Goal: Task Accomplishment & Management: Use online tool/utility

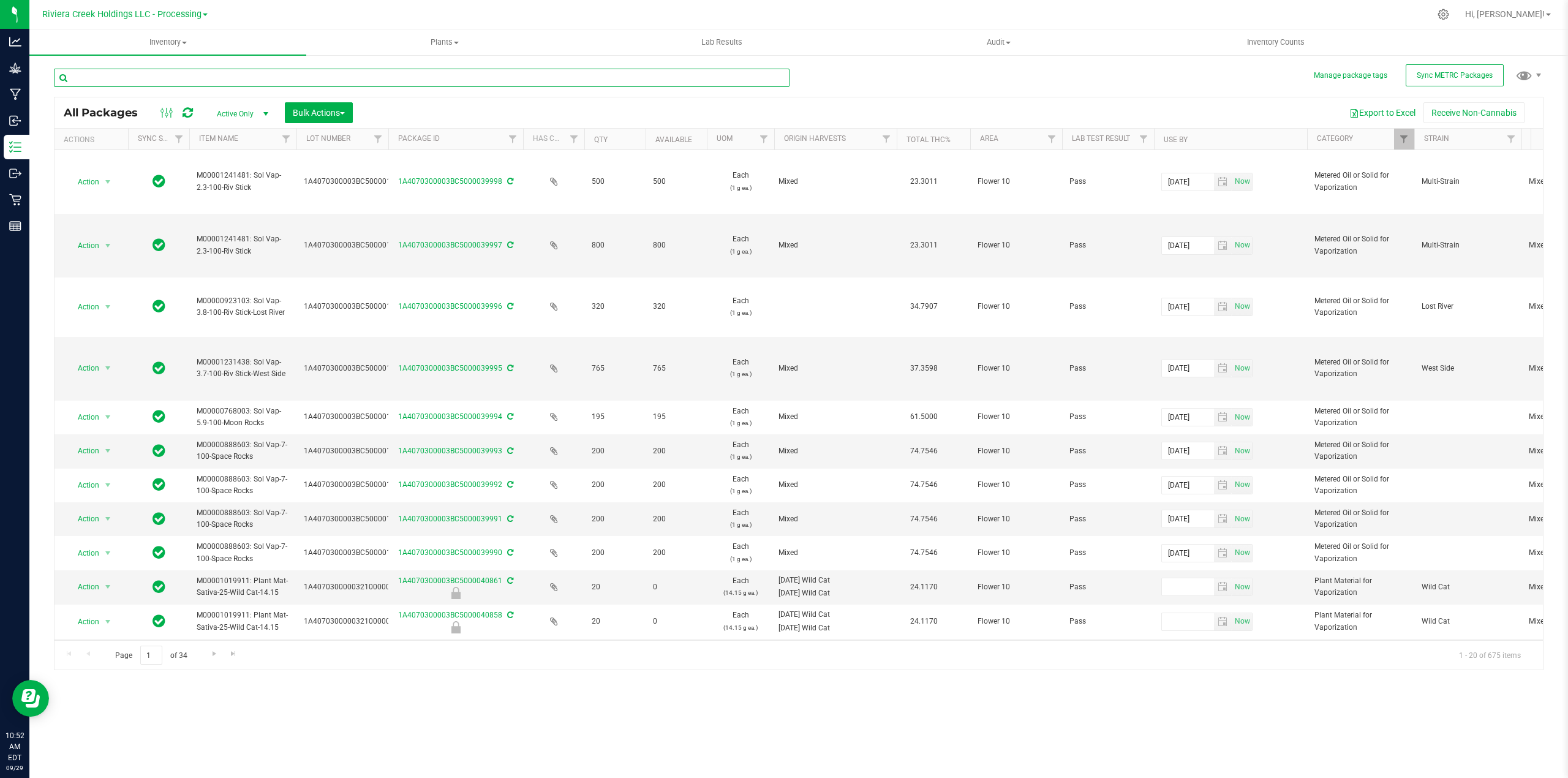
click at [140, 74] on input "text" at bounding box center [422, 77] width 735 height 18
click at [1405, 142] on span "Filter" at bounding box center [1404, 139] width 10 height 10
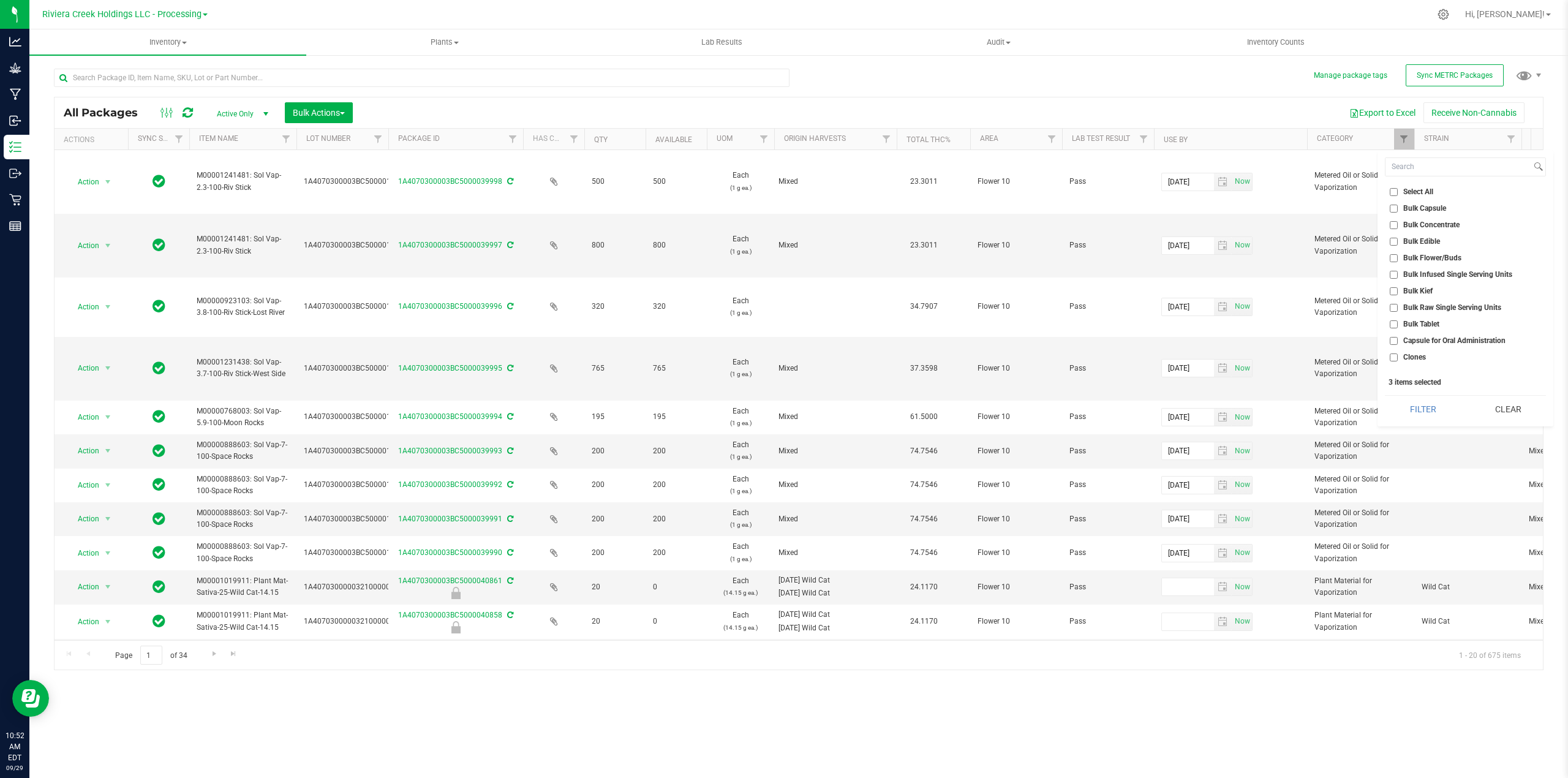
drag, startPoint x: 1520, startPoint y: 415, endPoint x: 1427, endPoint y: 368, distance: 104.2
click at [1519, 414] on button "Clear" at bounding box center [1507, 409] width 76 height 27
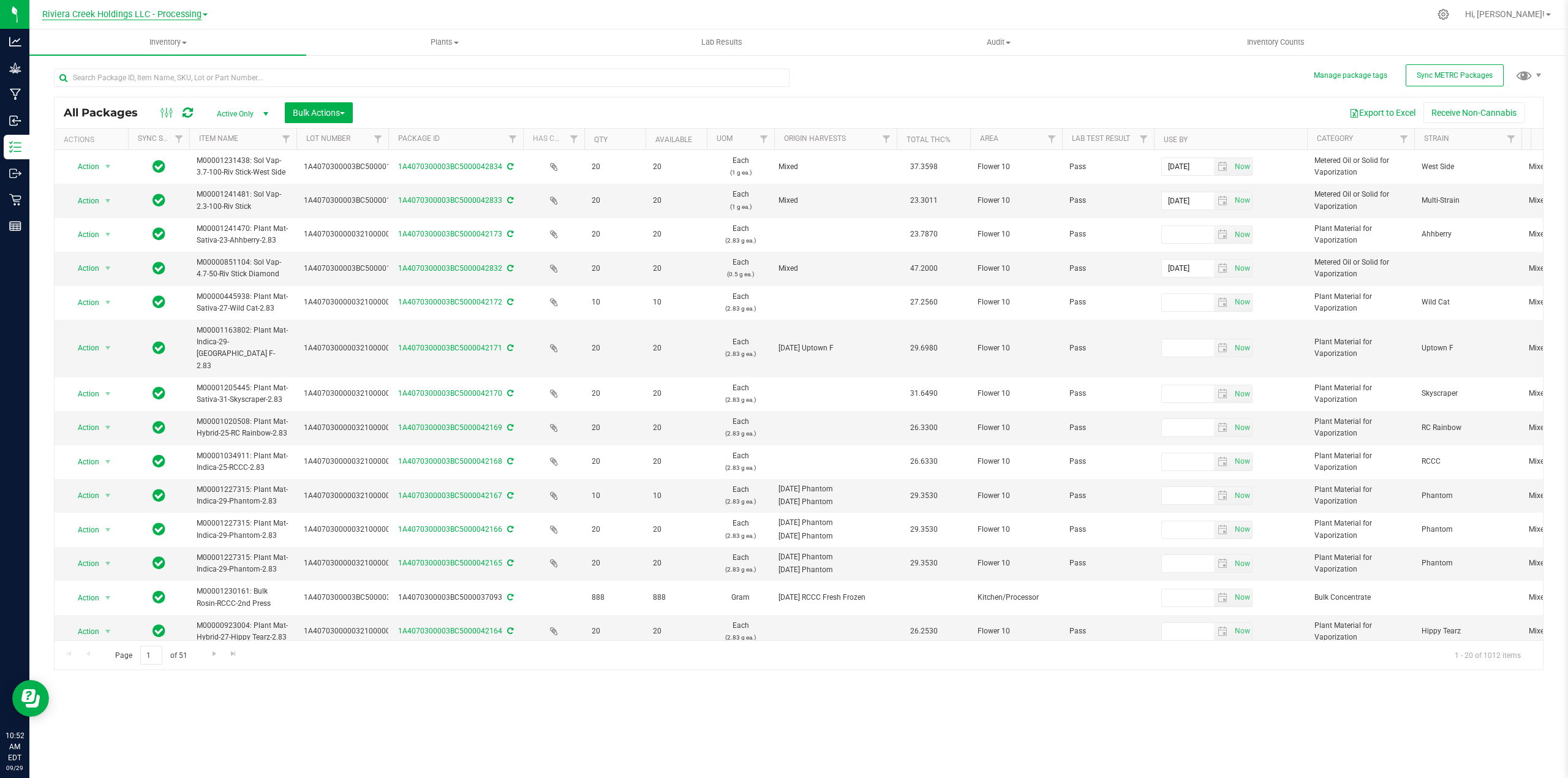
click at [184, 14] on span "Riviera Creek Holdings LLC - Processing" at bounding box center [122, 15] width 159 height 11
click at [187, 44] on link "Riviera Creek Holdings LLC - Cultivation" at bounding box center [125, 43] width 179 height 16
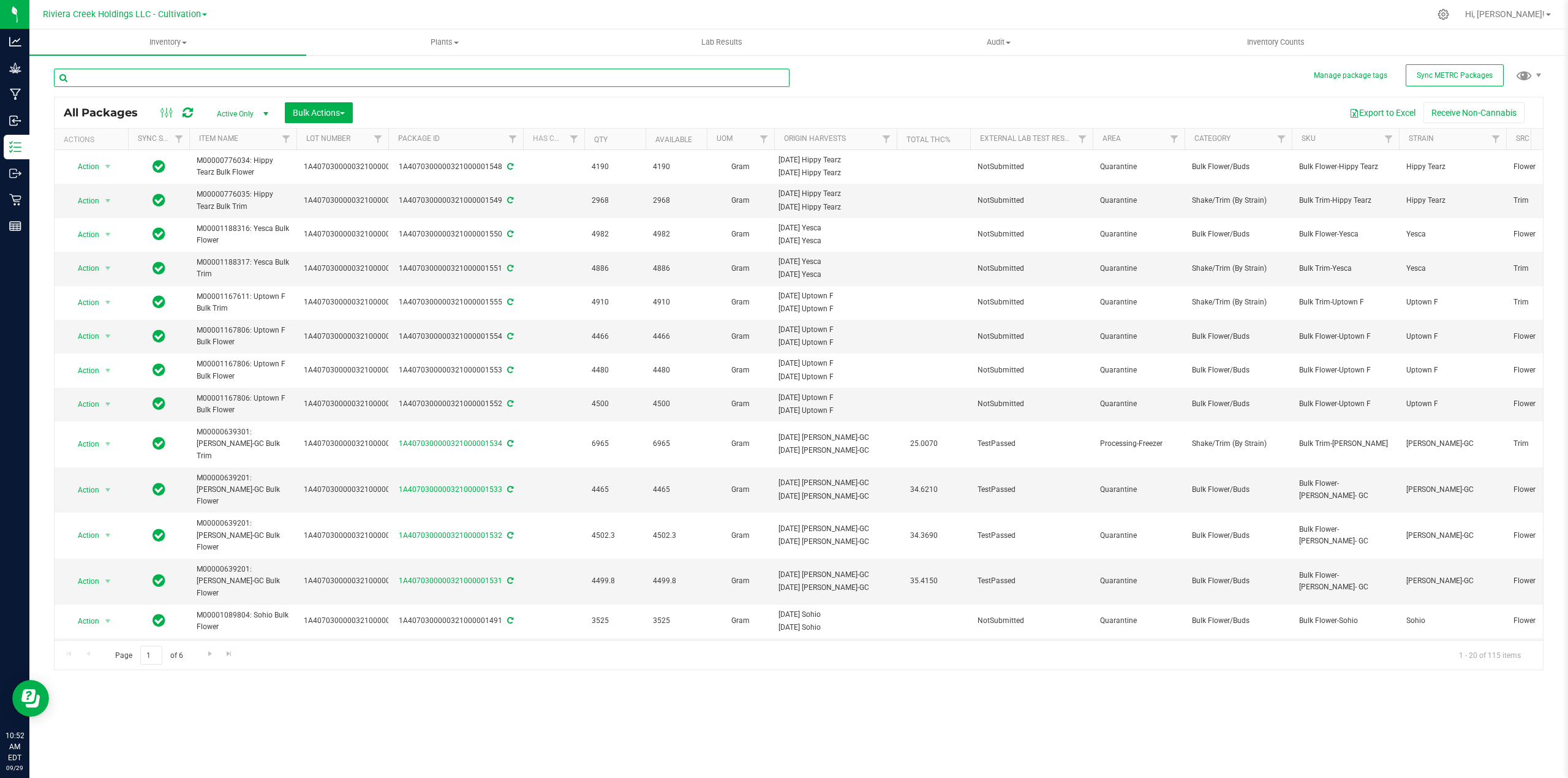
click at [123, 79] on input "text" at bounding box center [422, 77] width 735 height 18
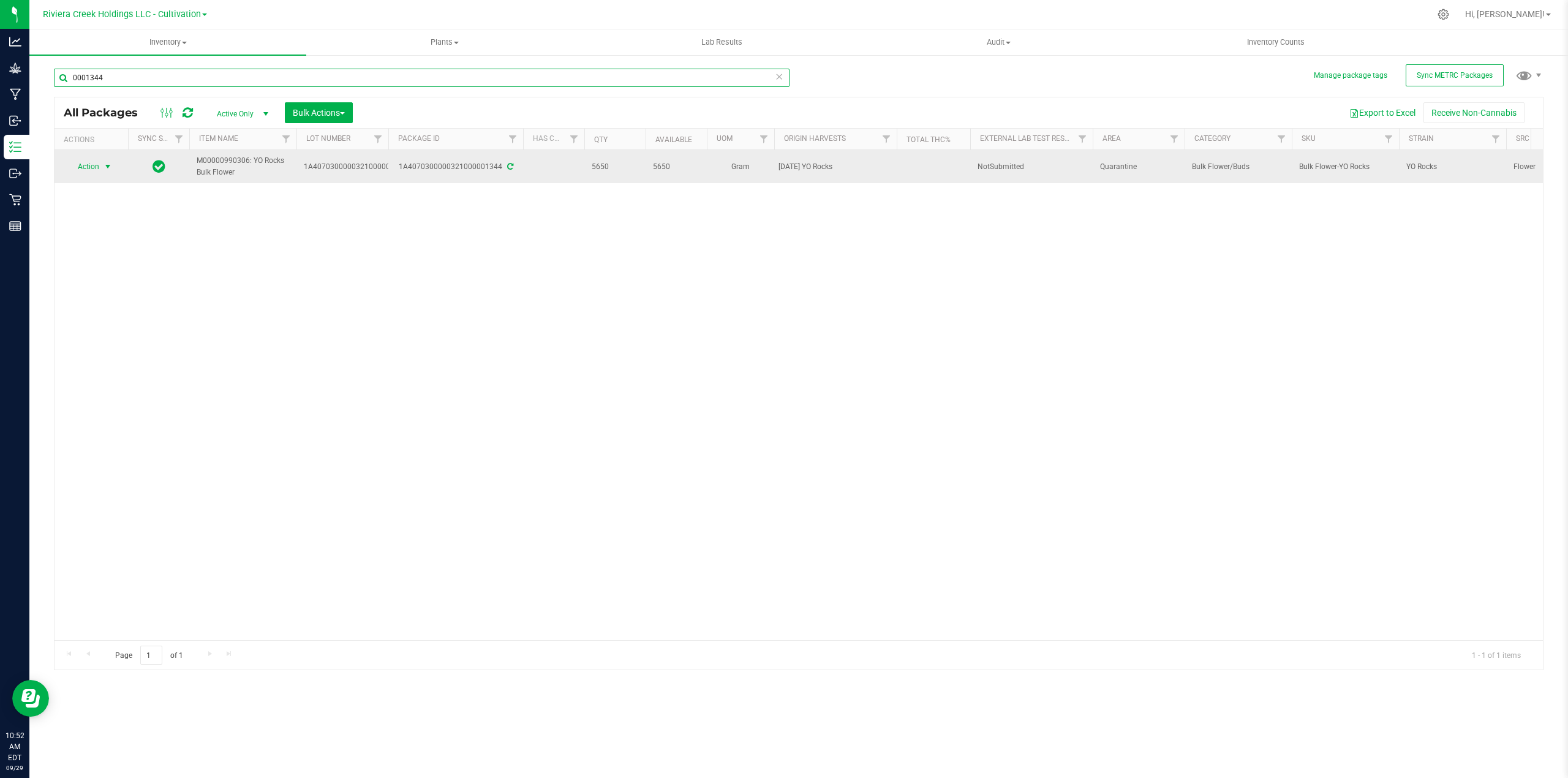
type input "0001344"
click at [90, 165] on span "Action" at bounding box center [83, 166] width 33 height 17
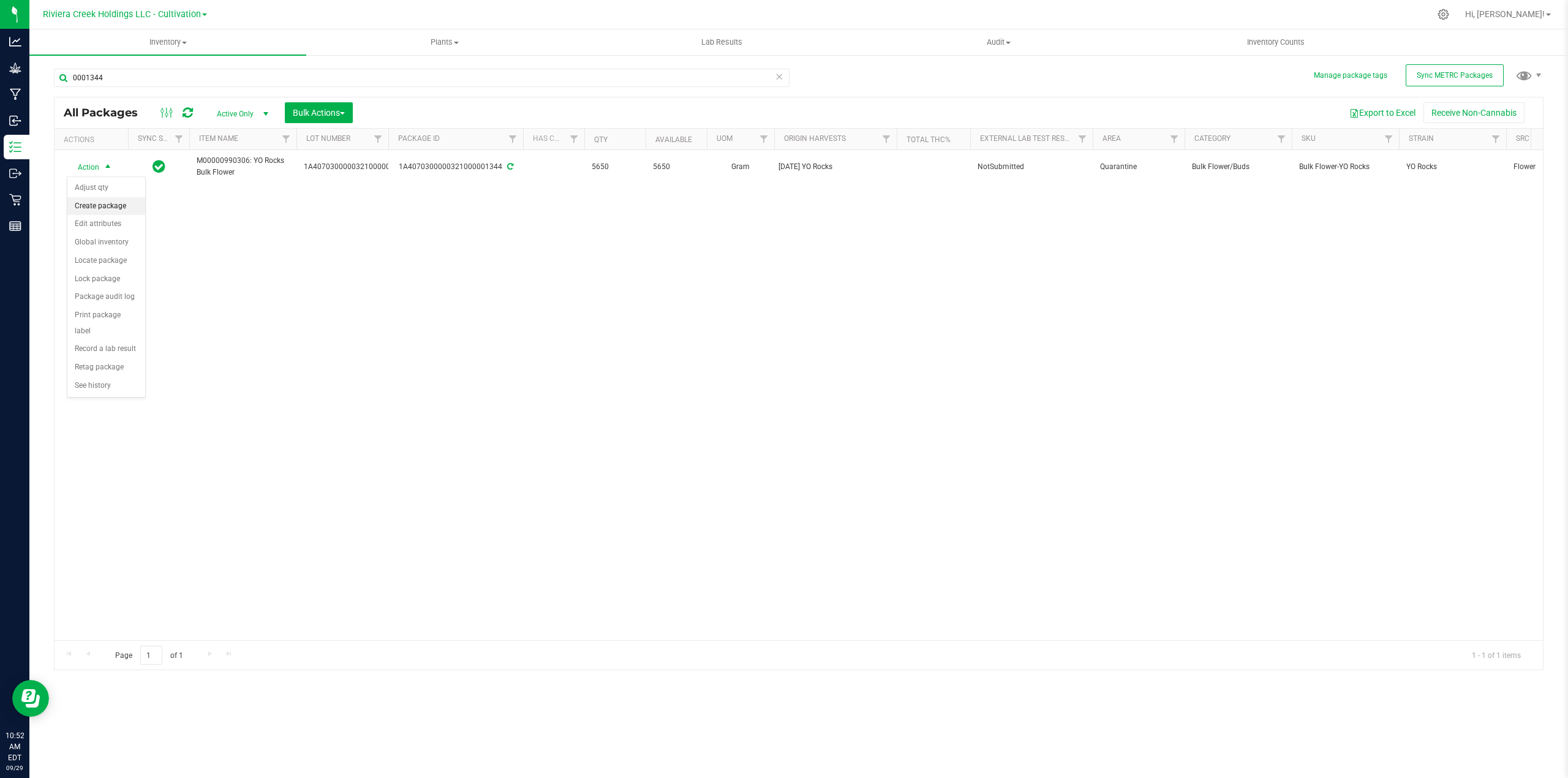
click at [93, 205] on li "Create package" at bounding box center [106, 206] width 78 height 18
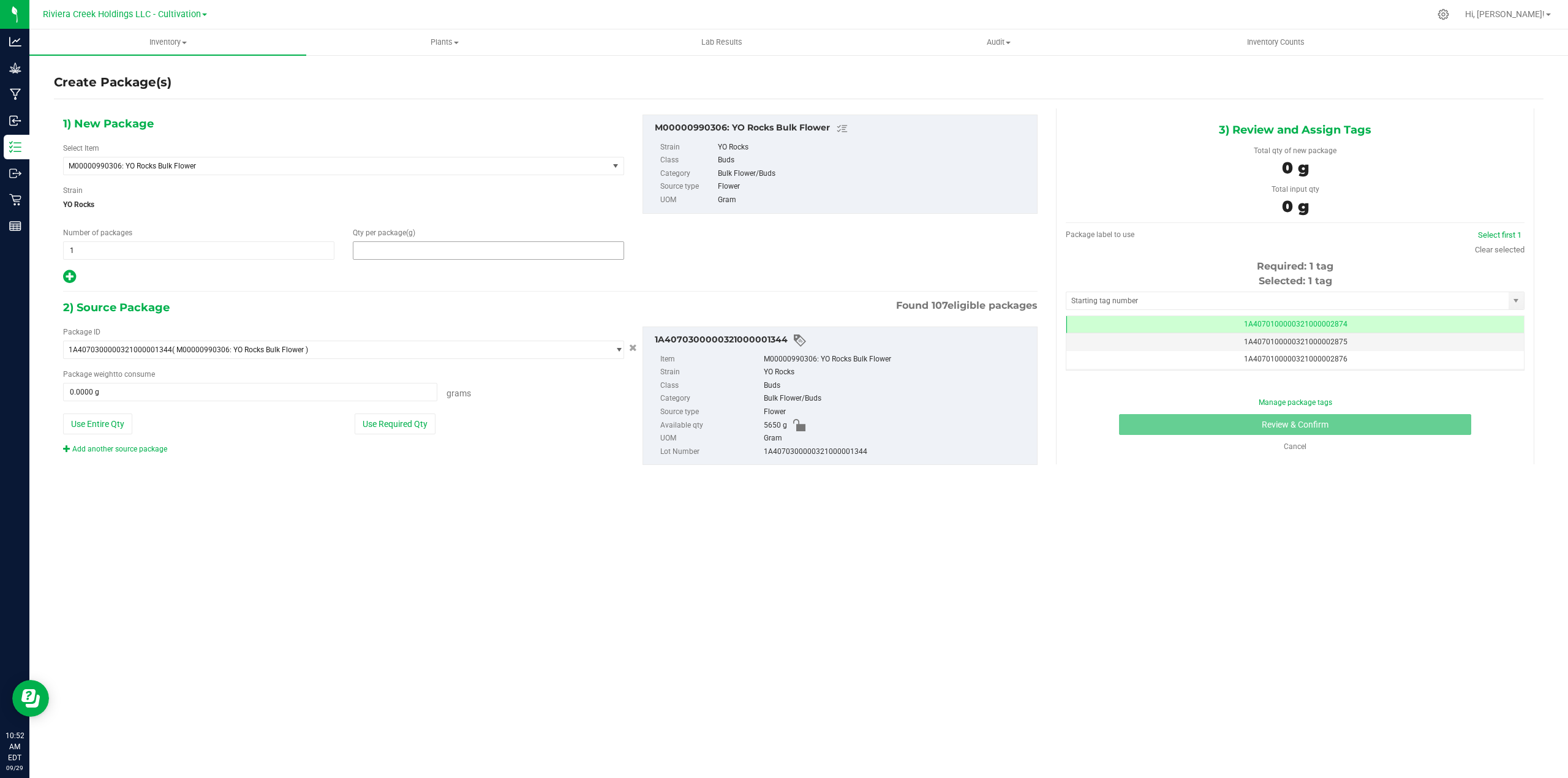
click at [393, 249] on span at bounding box center [488, 250] width 271 height 18
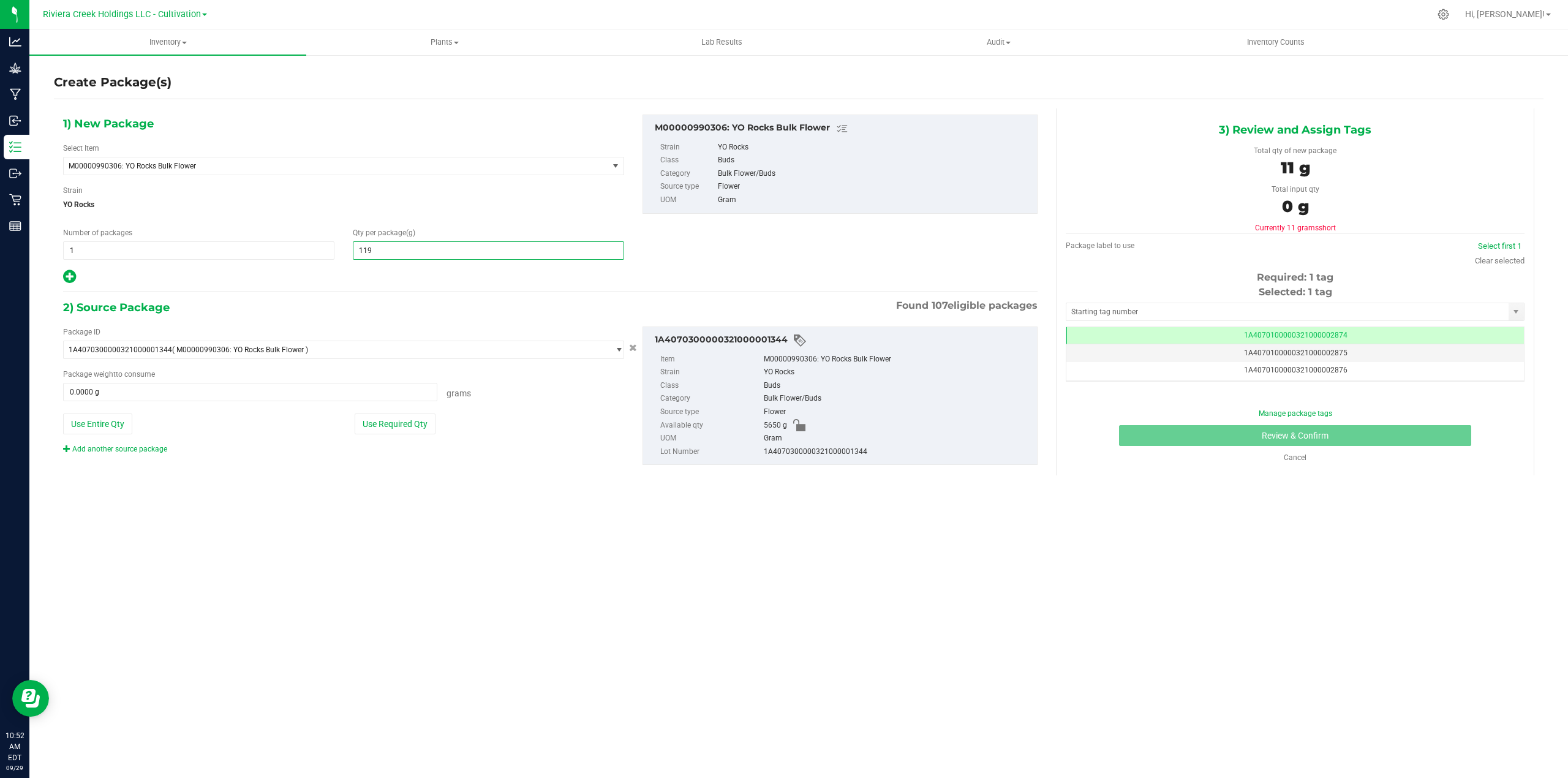
type input "1190"
type input "1,190.0000"
click at [380, 425] on button "Use Required Qty" at bounding box center [395, 423] width 81 height 21
type input "1190.0000 g"
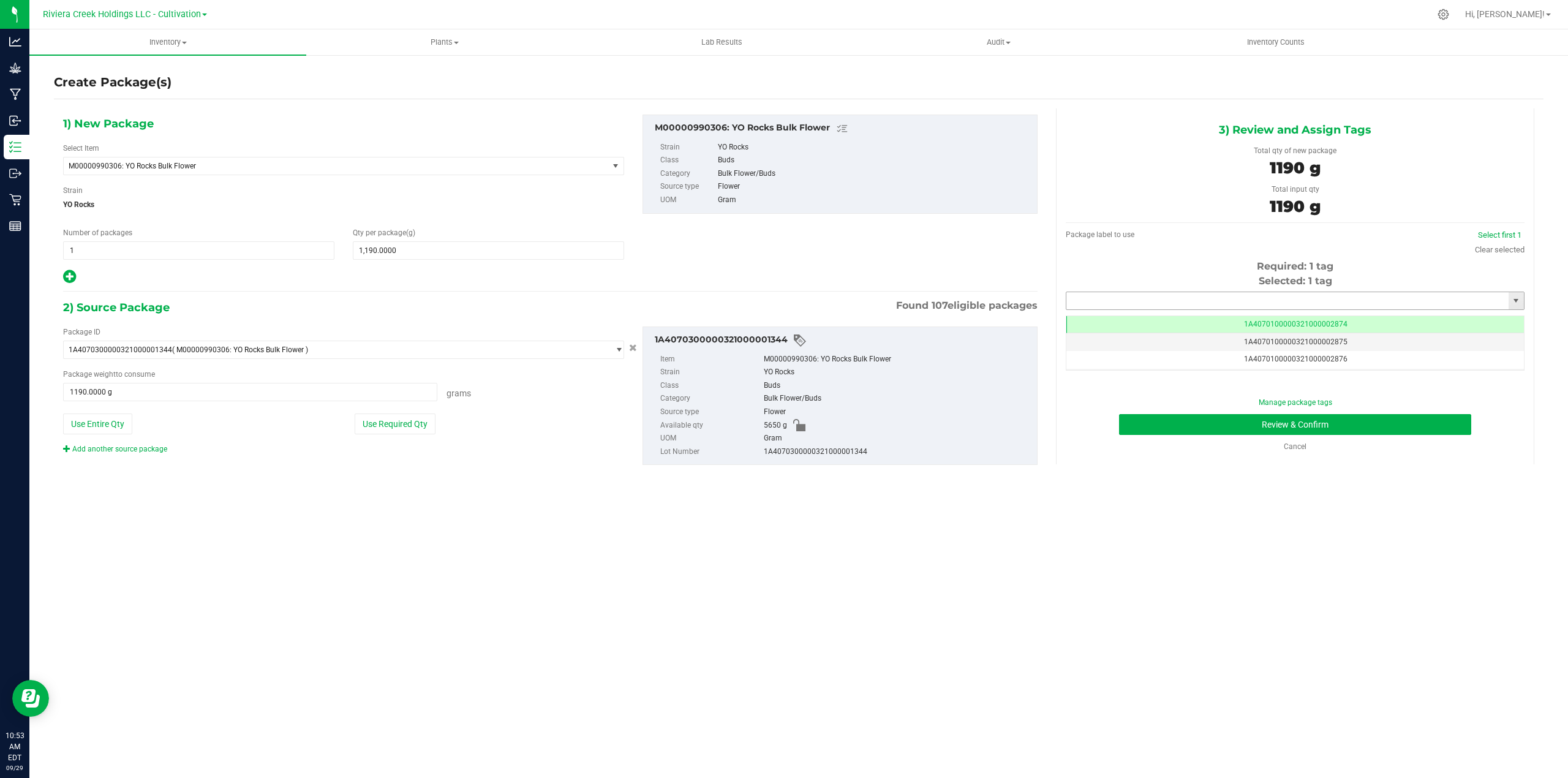
click at [1176, 299] on input "text" at bounding box center [1287, 300] width 442 height 17
type input "1A4070300000321000001556"
click at [1191, 427] on button "Review & Confirm" at bounding box center [1295, 424] width 352 height 21
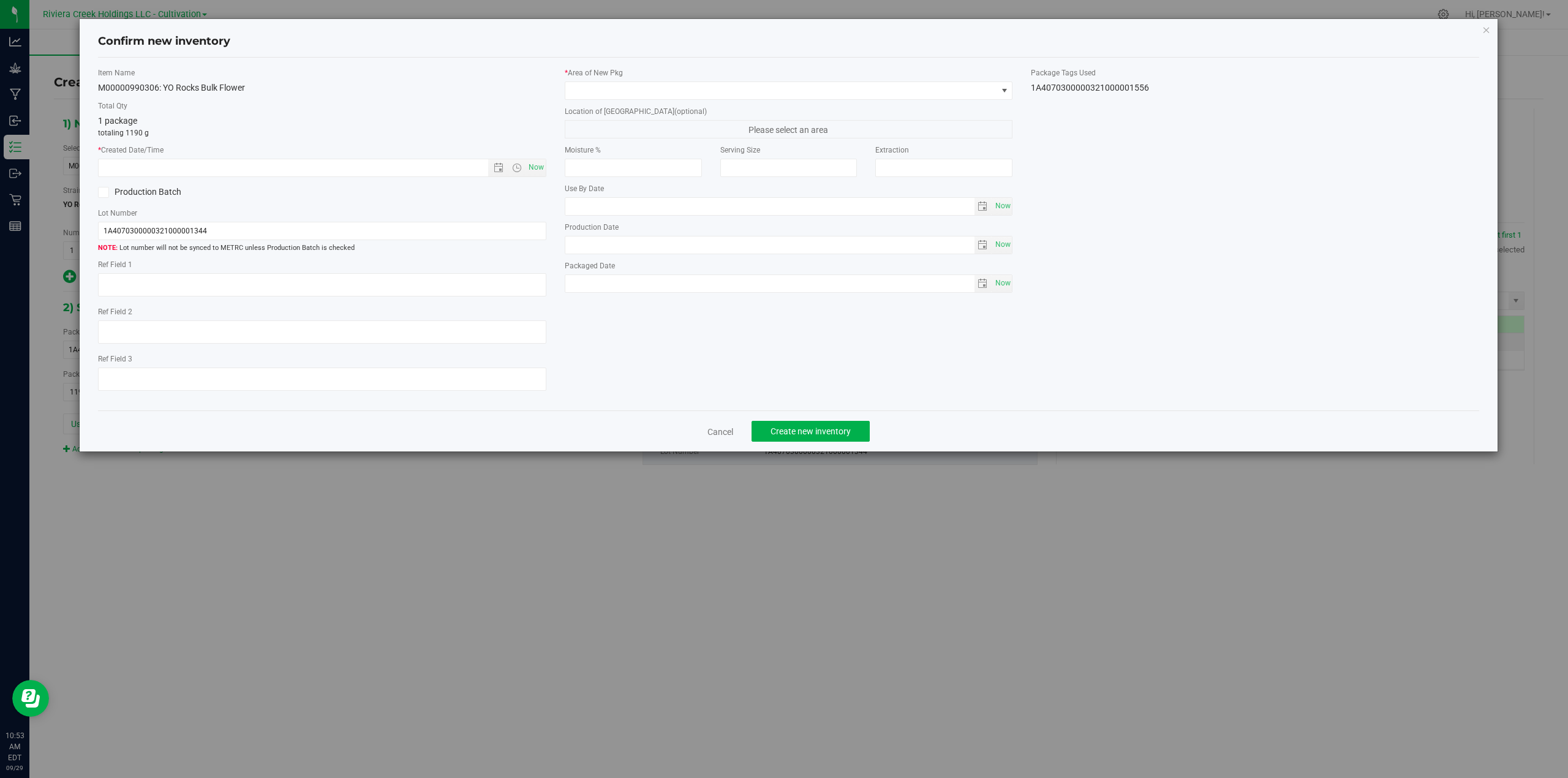
type textarea "B2-R1"
click at [537, 170] on span "Now" at bounding box center [536, 167] width 21 height 18
type input "[DATE] 10:53 AM"
click at [1003, 90] on span at bounding box center [1005, 91] width 10 height 10
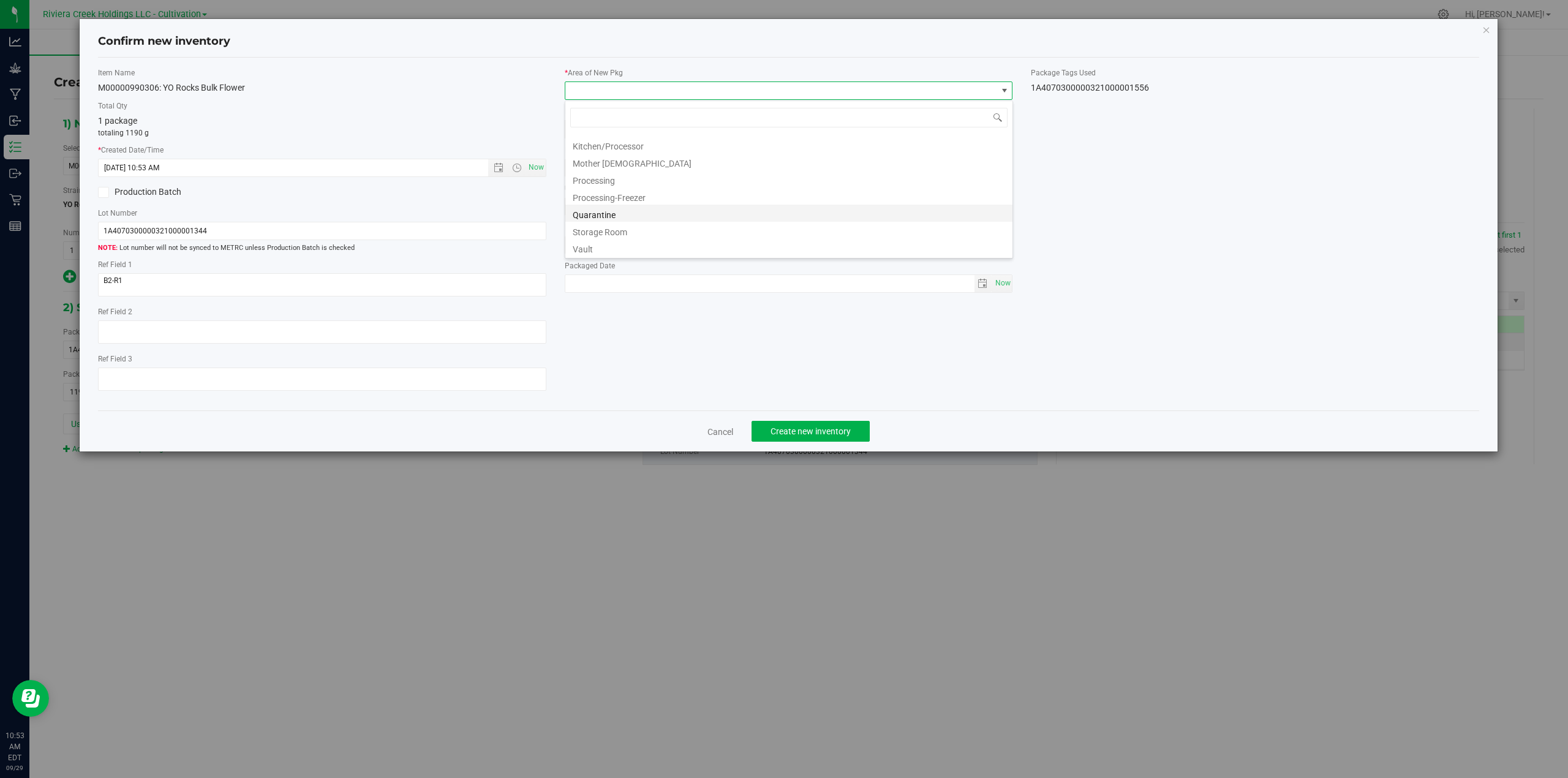
click at [615, 214] on li "Quarantine" at bounding box center [789, 213] width 447 height 17
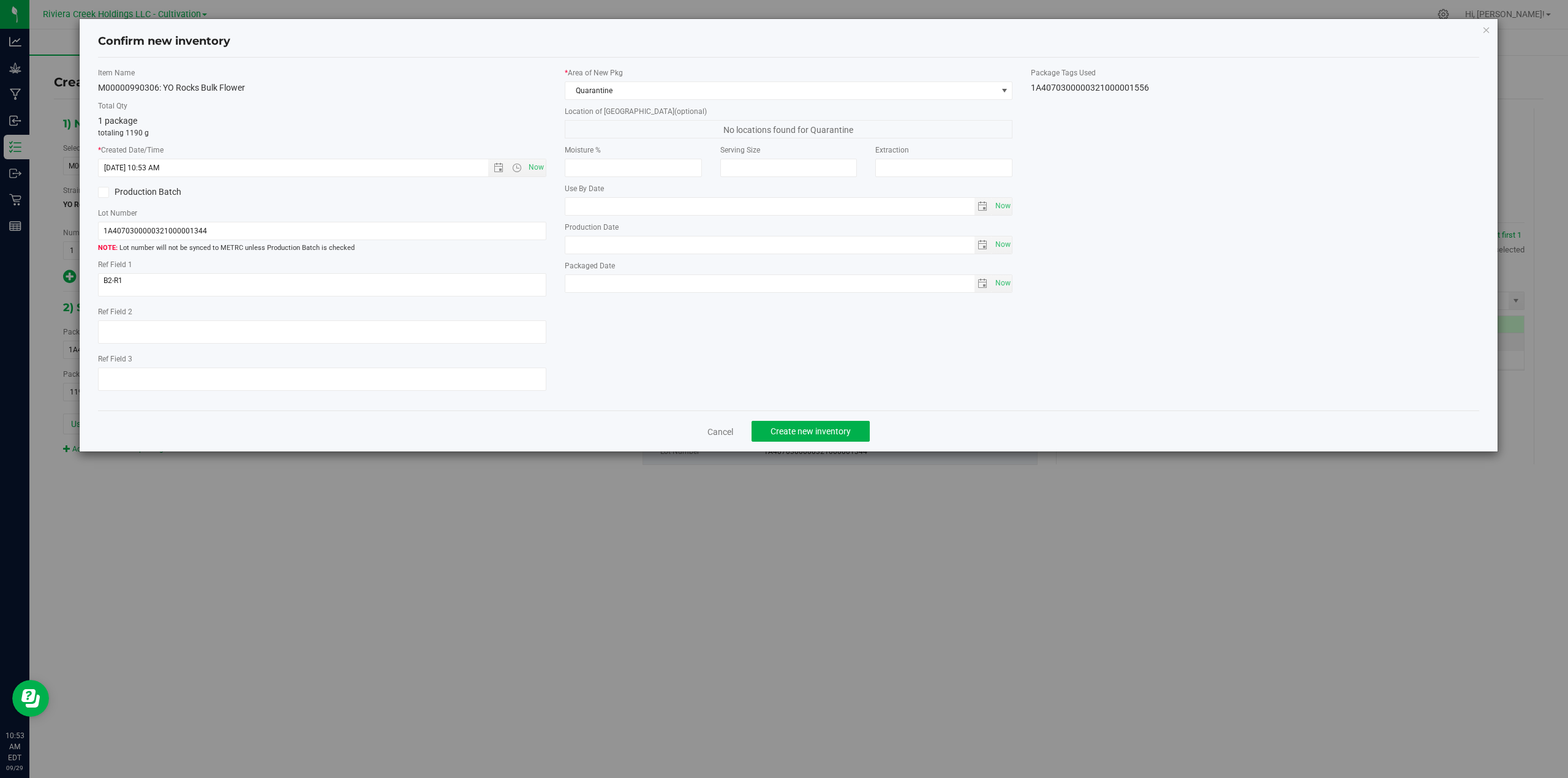
drag, startPoint x: 1176, startPoint y: 86, endPoint x: 1031, endPoint y: 98, distance: 145.5
click at [1031, 98] on div "Item Name M00000990306: YO Rocks Bulk Flower Total Qty 1 package totaling 1190 …" at bounding box center [789, 234] width 1400 height 334
copy div "1A4070300000321000001556"
drag, startPoint x: 233, startPoint y: 232, endPoint x: 85, endPoint y: 235, distance: 148.0
click at [86, 235] on div "Confirm new inventory Item Name M00000990306: YO Rocks Bulk Flower Total Qty 1 …" at bounding box center [789, 235] width 1418 height 432
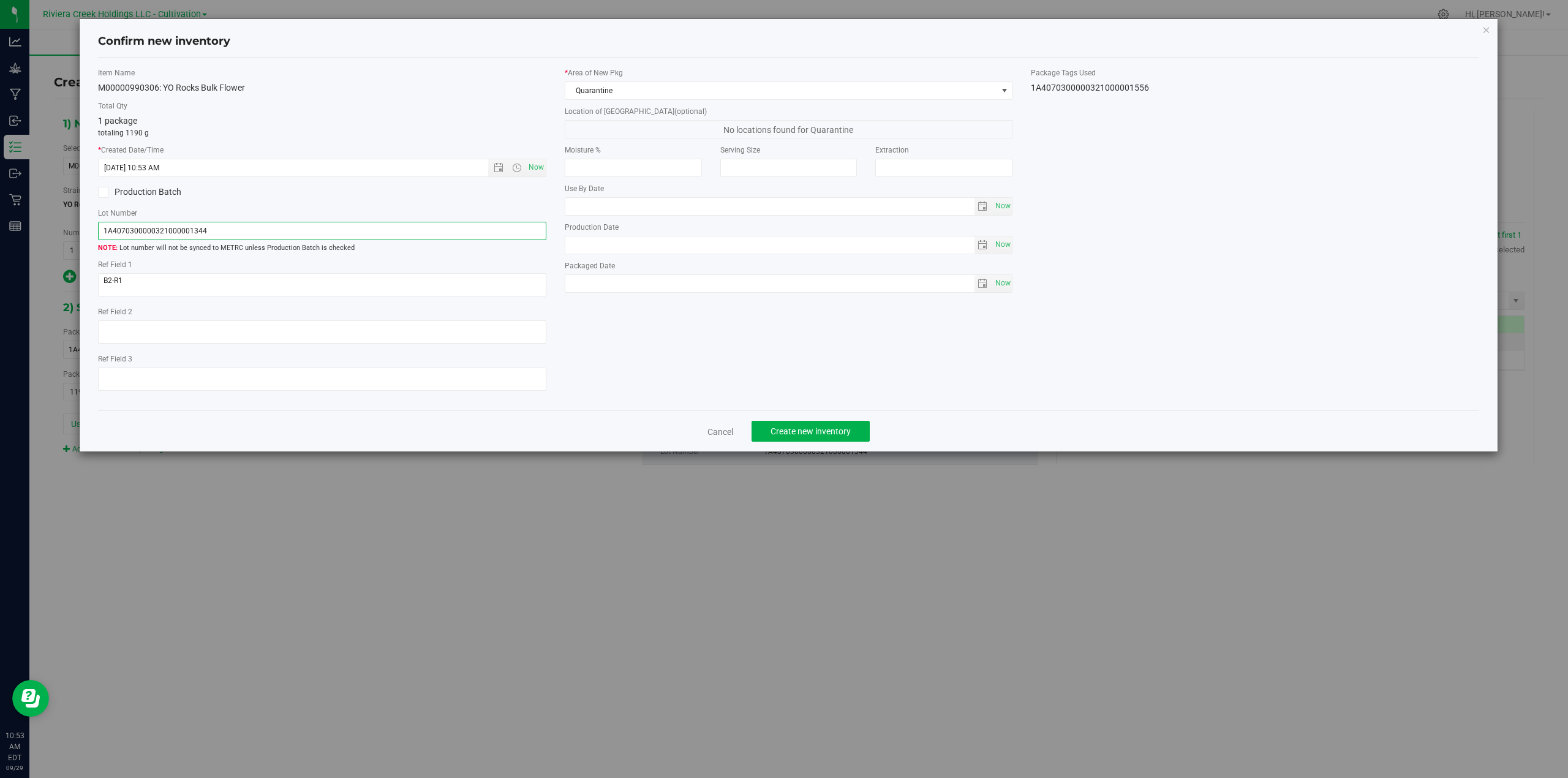
paste input "556"
type input "1A4070300000321000001556"
click at [130, 286] on textarea at bounding box center [322, 284] width 449 height 23
type textarea "B"
click at [785, 436] on span "Create new inventory" at bounding box center [811, 431] width 80 height 10
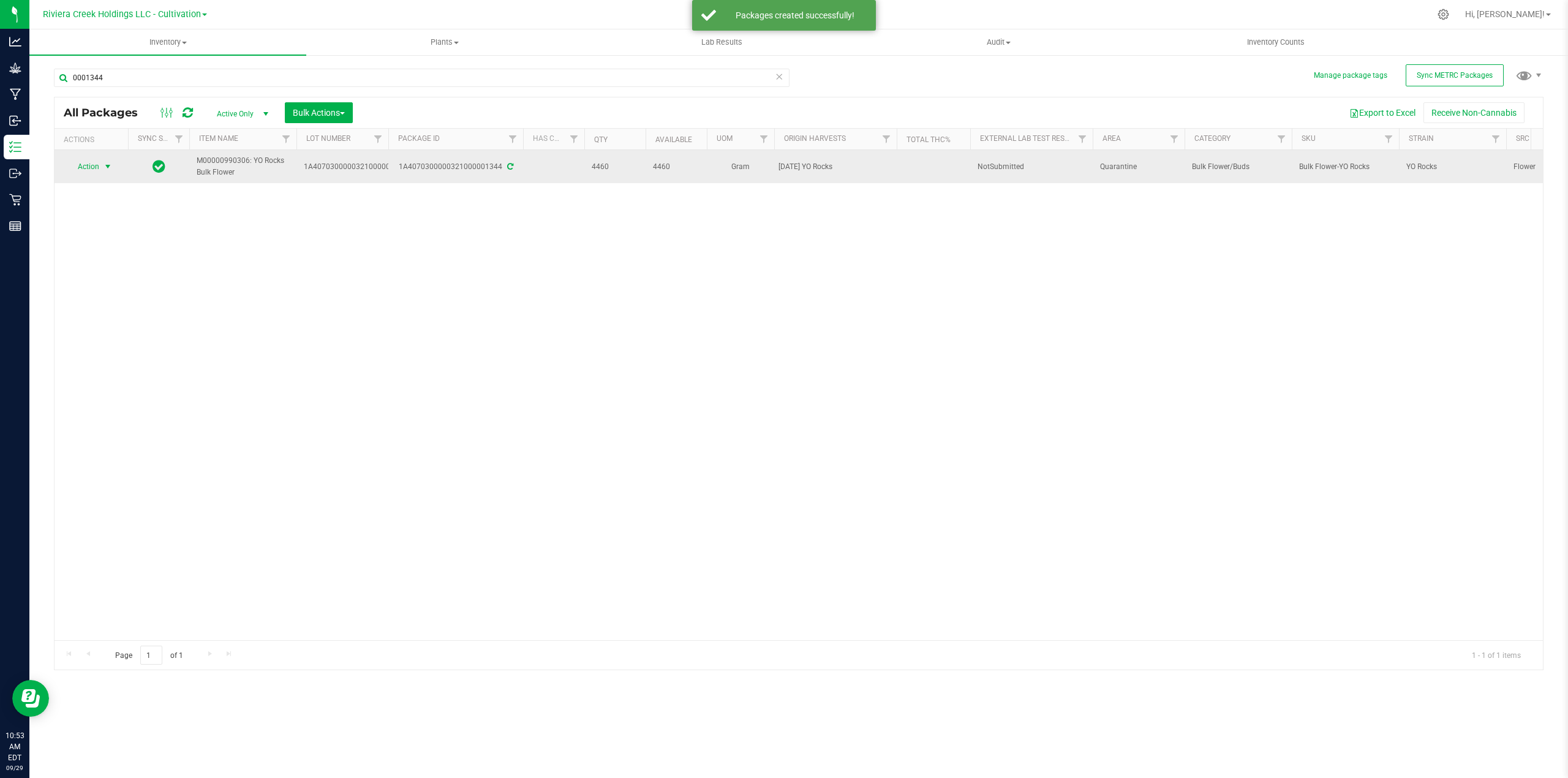
click at [108, 165] on span "select" at bounding box center [108, 167] width 10 height 10
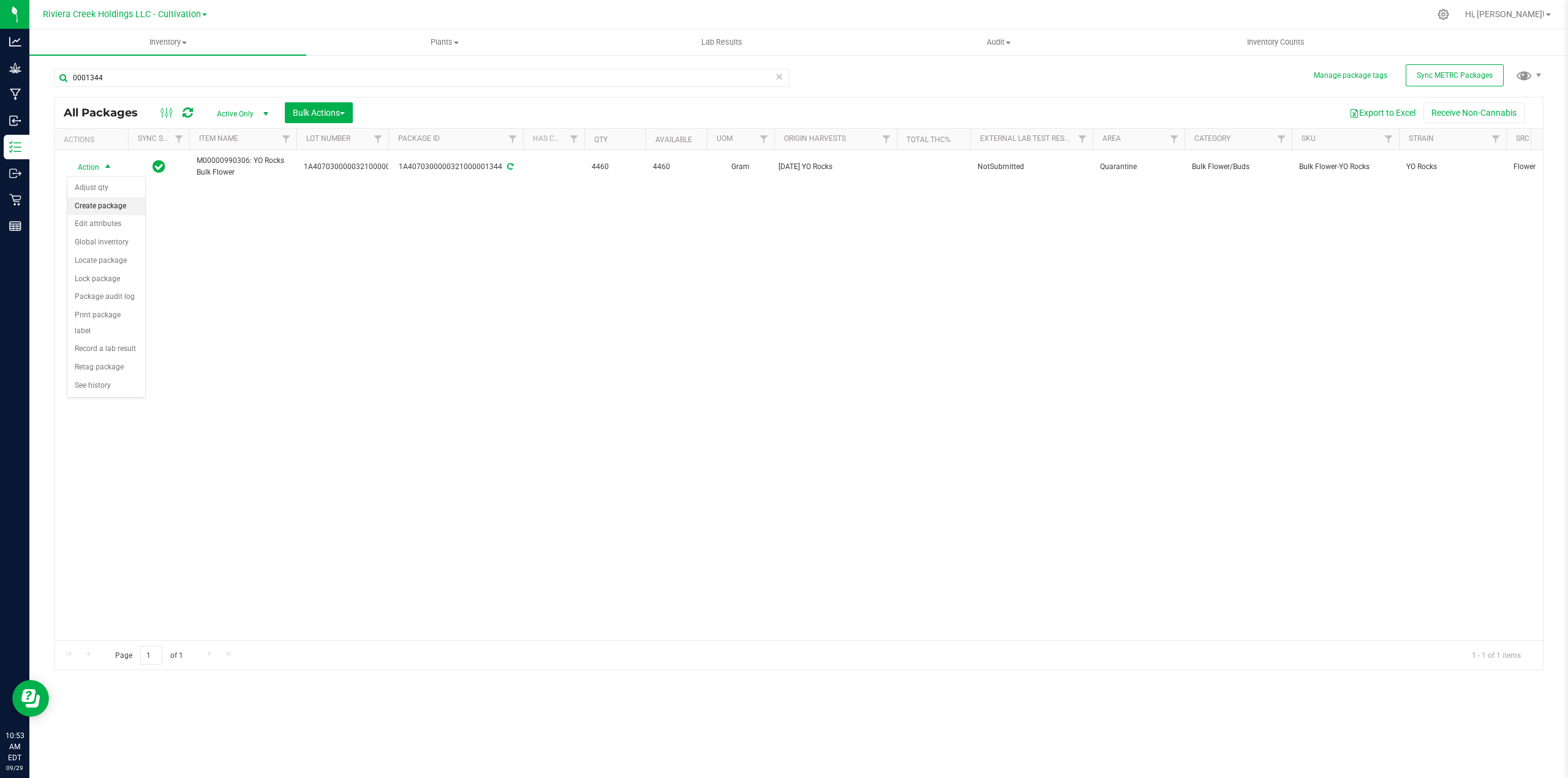
click at [114, 205] on li "Create package" at bounding box center [106, 206] width 78 height 18
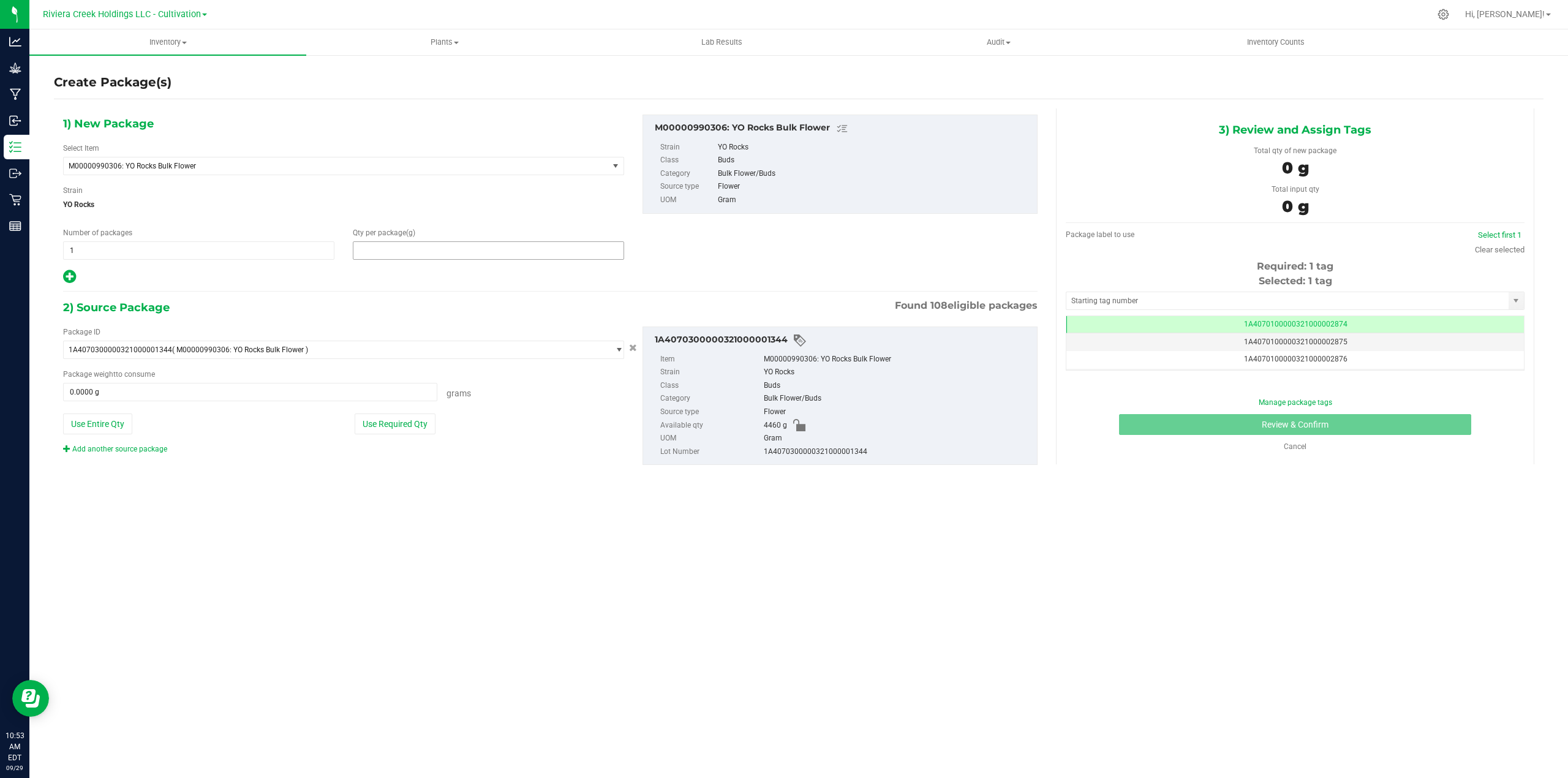
click at [388, 251] on span at bounding box center [488, 250] width 271 height 18
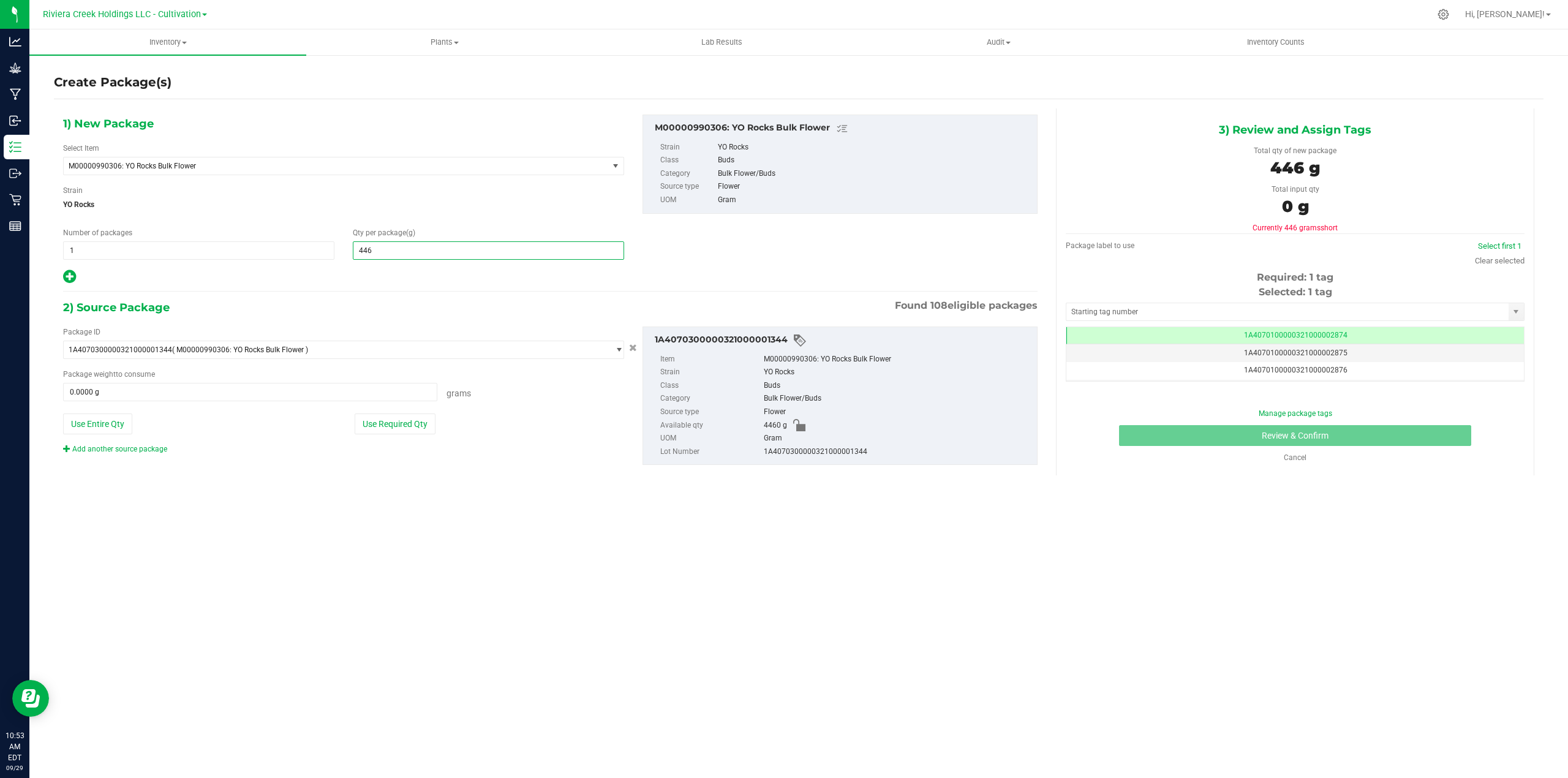
type input "4460"
type input "4,460.0000"
drag, startPoint x: 89, startPoint y: 420, endPoint x: 128, endPoint y: 398, distance: 44.8
click at [90, 420] on button "Use Entire Qty" at bounding box center [98, 423] width 69 height 21
type input "4460.0000 g"
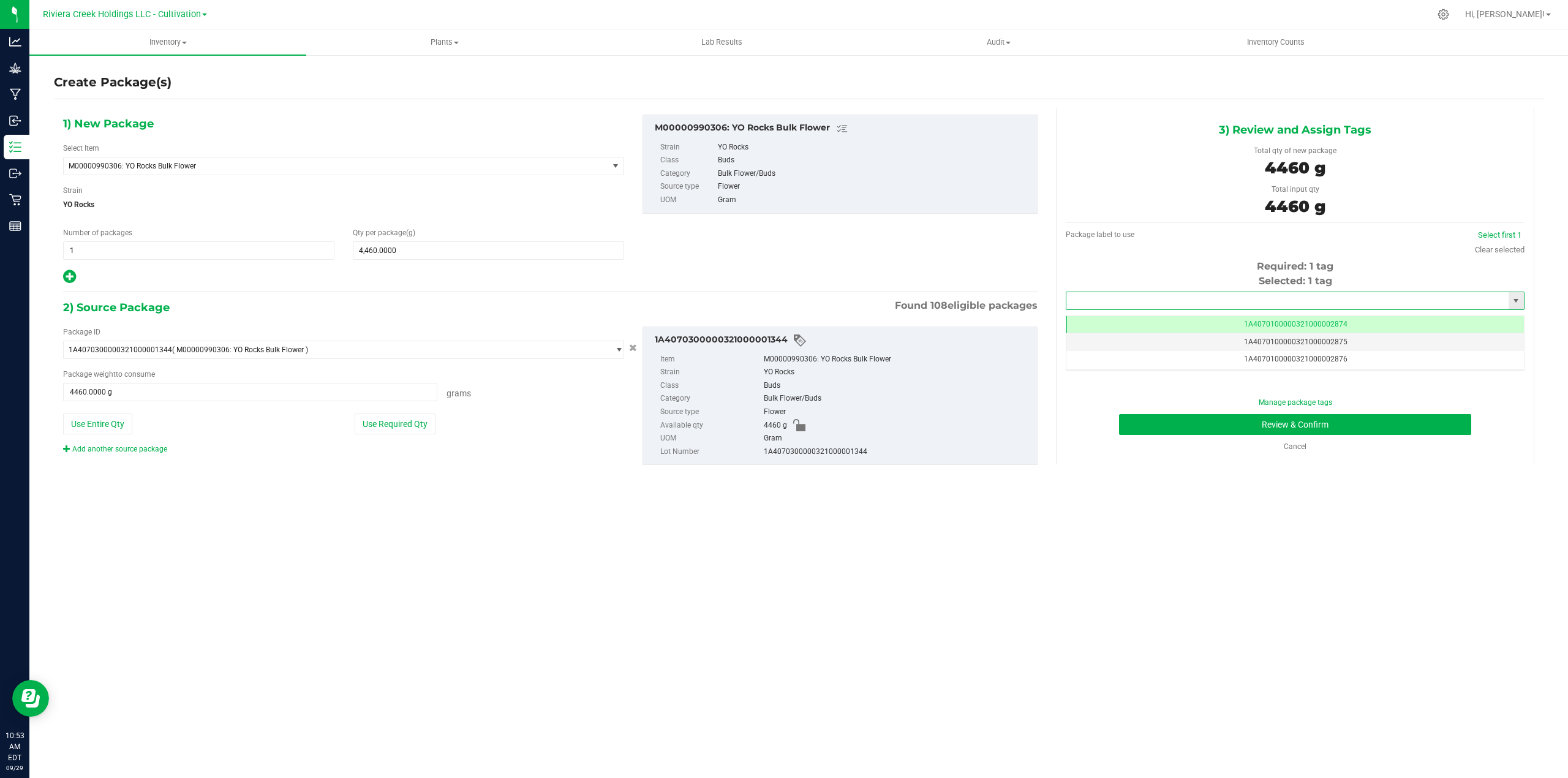
click at [1170, 299] on input "text" at bounding box center [1287, 300] width 442 height 17
type input "1A4070300000321000001557"
click at [1170, 430] on button "Review & Confirm" at bounding box center [1295, 424] width 352 height 21
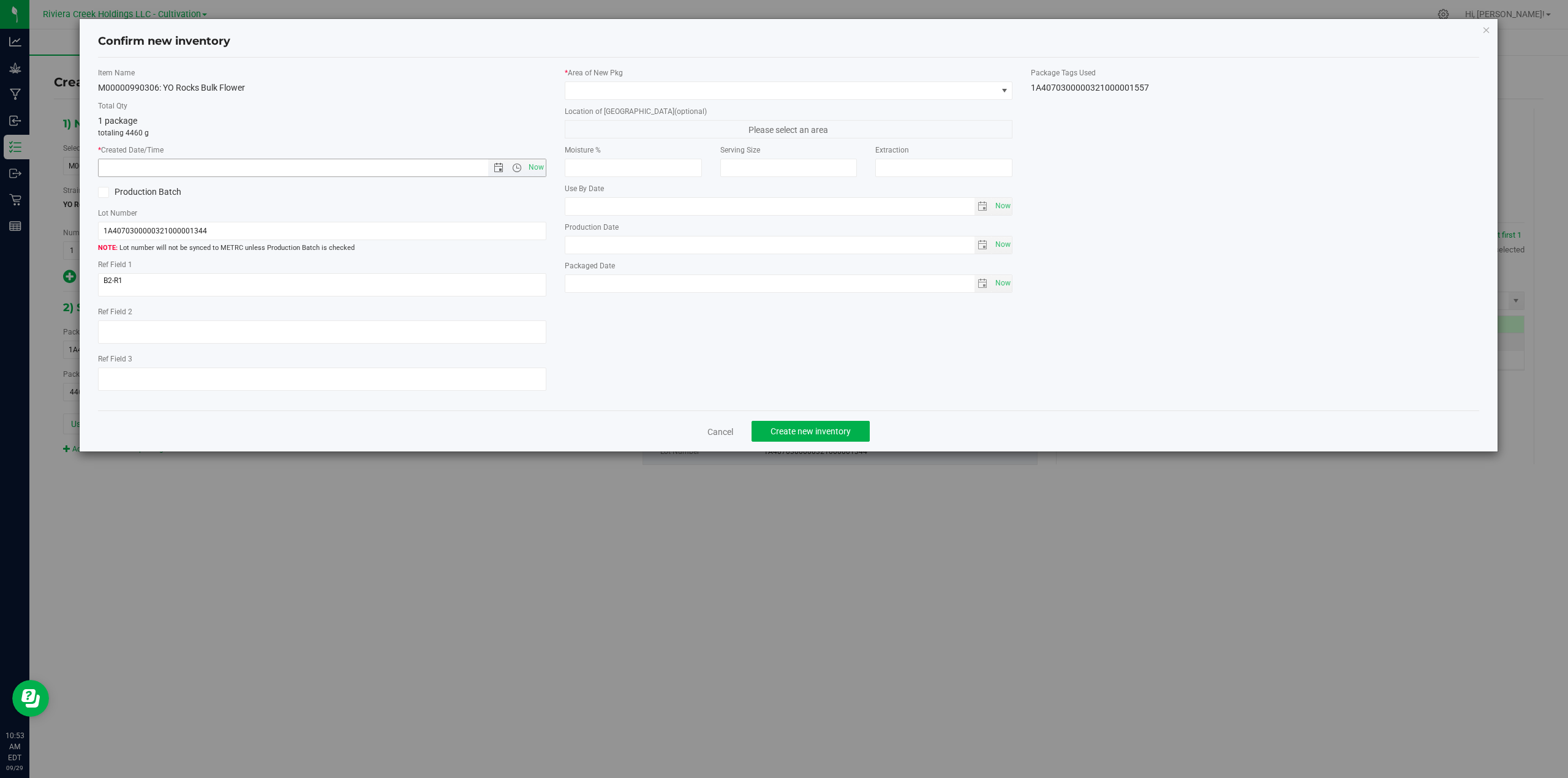
drag, startPoint x: 535, startPoint y: 165, endPoint x: 611, endPoint y: 128, distance: 84.5
click at [535, 165] on span "Now" at bounding box center [536, 167] width 21 height 18
type input "[DATE] 10:53 AM"
click at [1002, 89] on span at bounding box center [1005, 91] width 10 height 10
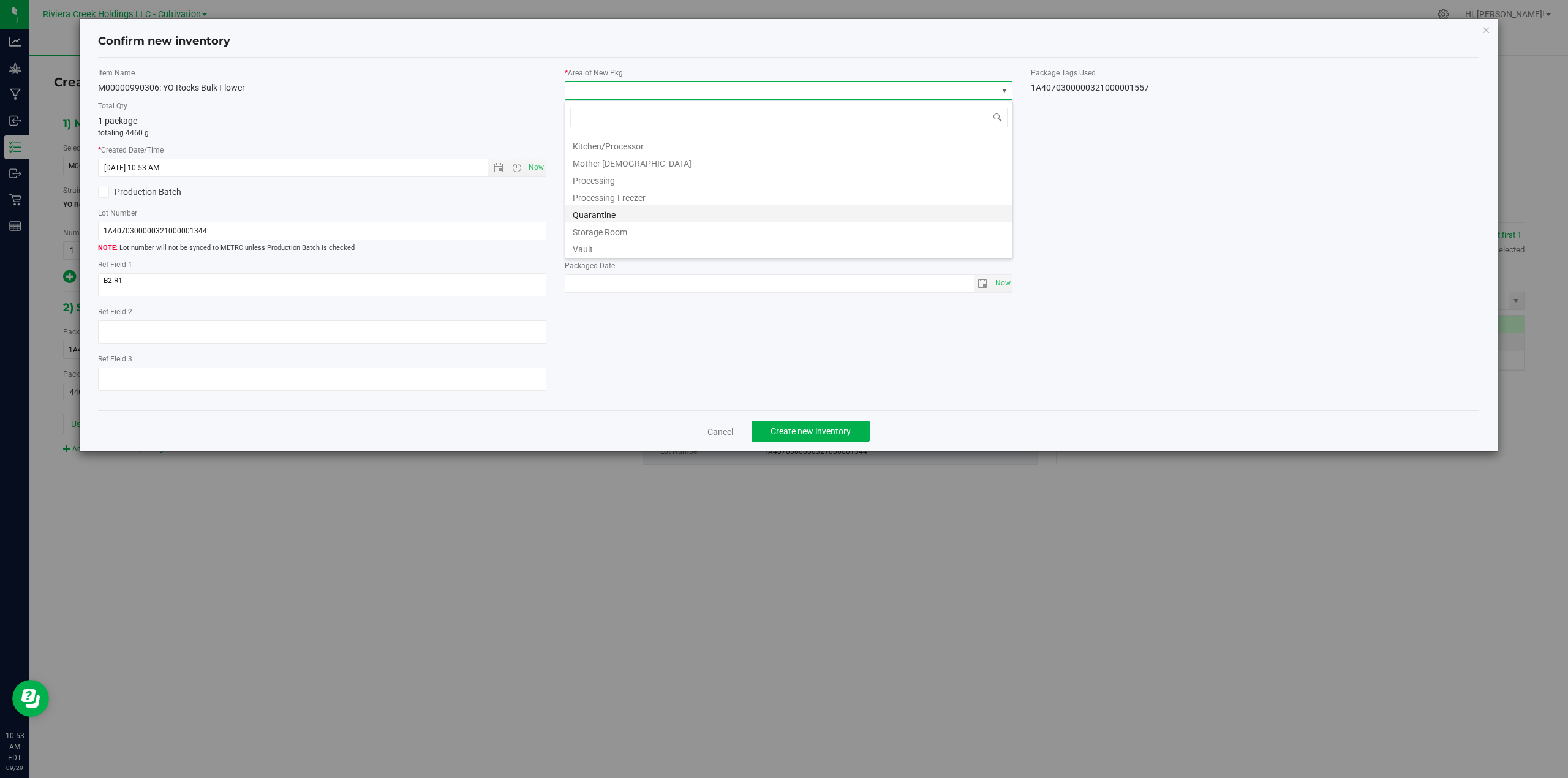
click at [623, 219] on li "Quarantine" at bounding box center [789, 213] width 447 height 17
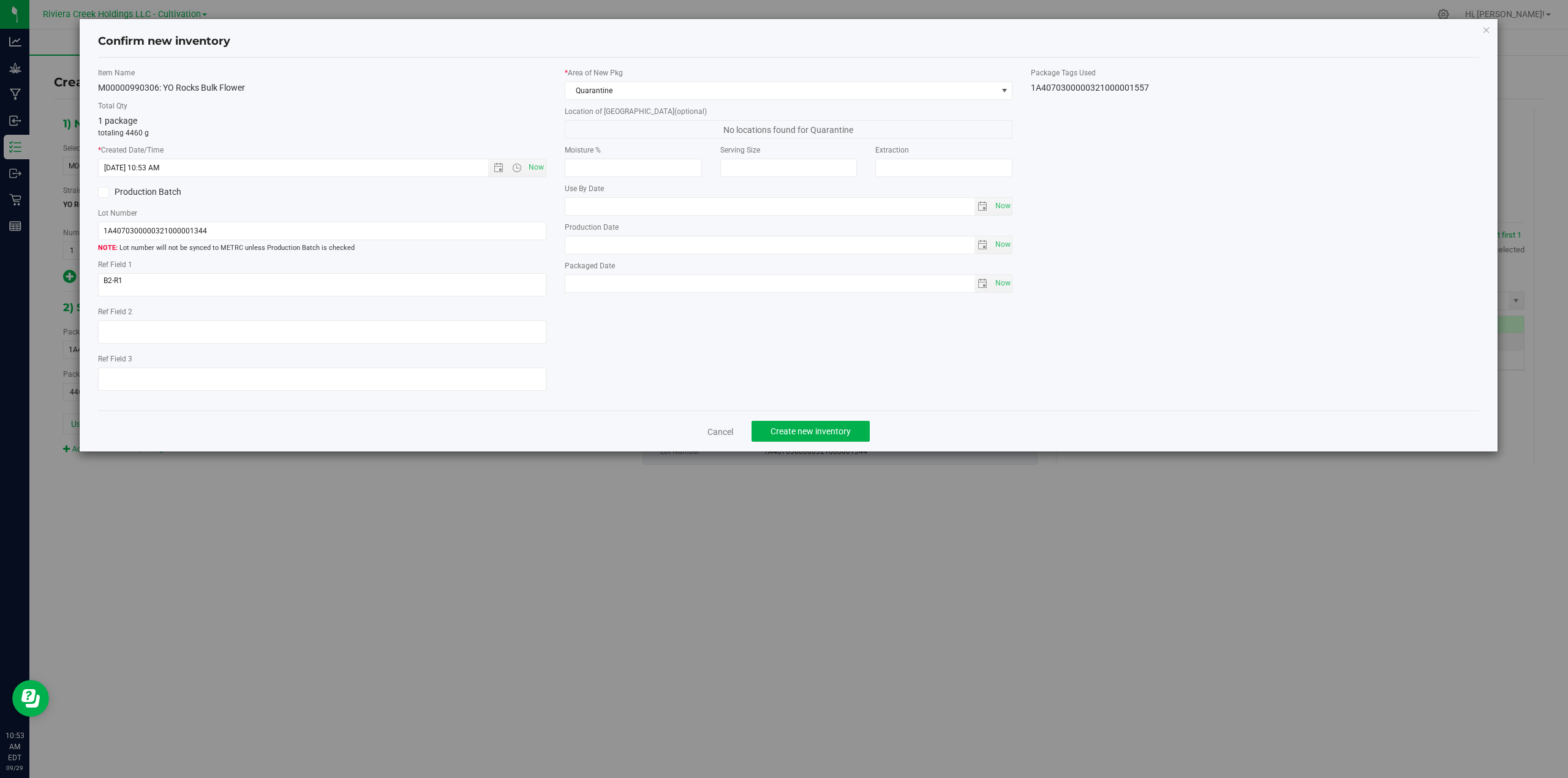
drag, startPoint x: 1173, startPoint y: 91, endPoint x: 1030, endPoint y: 92, distance: 143.0
click at [1031, 92] on div "1A4070300000321000001557" at bounding box center [1255, 88] width 449 height 13
copy div "1A4070300000321000001557"
drag, startPoint x: 228, startPoint y: 227, endPoint x: 86, endPoint y: 234, distance: 142.2
click at [86, 235] on div "Confirm new inventory Item Name M00000990306: YO Rocks Bulk Flower Total Qty 1 …" at bounding box center [789, 235] width 1418 height 432
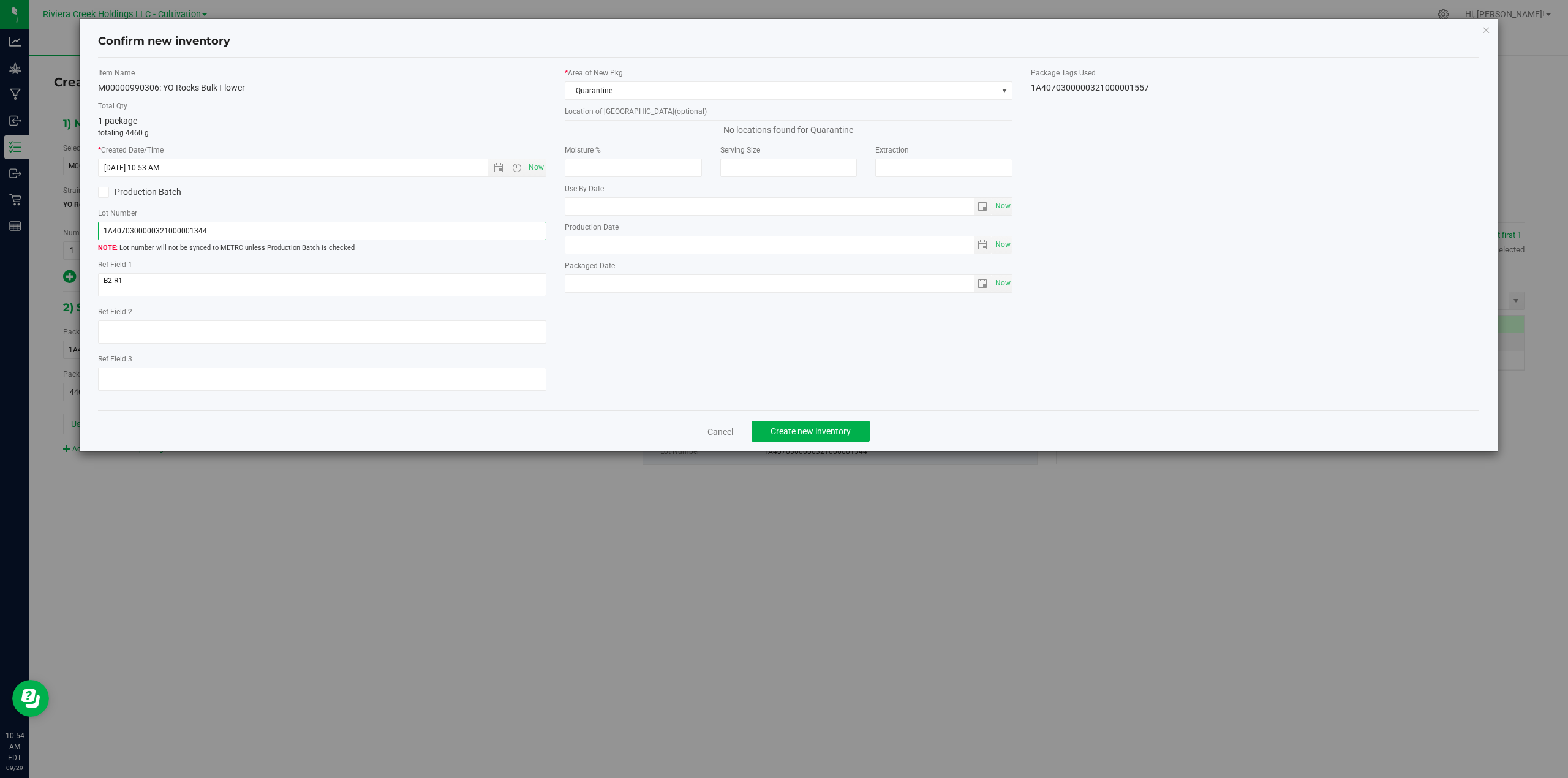
paste input "557"
type input "1A4070300000321000001557"
drag, startPoint x: 141, startPoint y: 284, endPoint x: 92, endPoint y: 286, distance: 49.0
click at [92, 286] on div "Item Name M00000990306: YO Rocks Bulk Flower Total Qty 1 package totaling 4460 …" at bounding box center [322, 234] width 467 height 334
type textarea "R1"
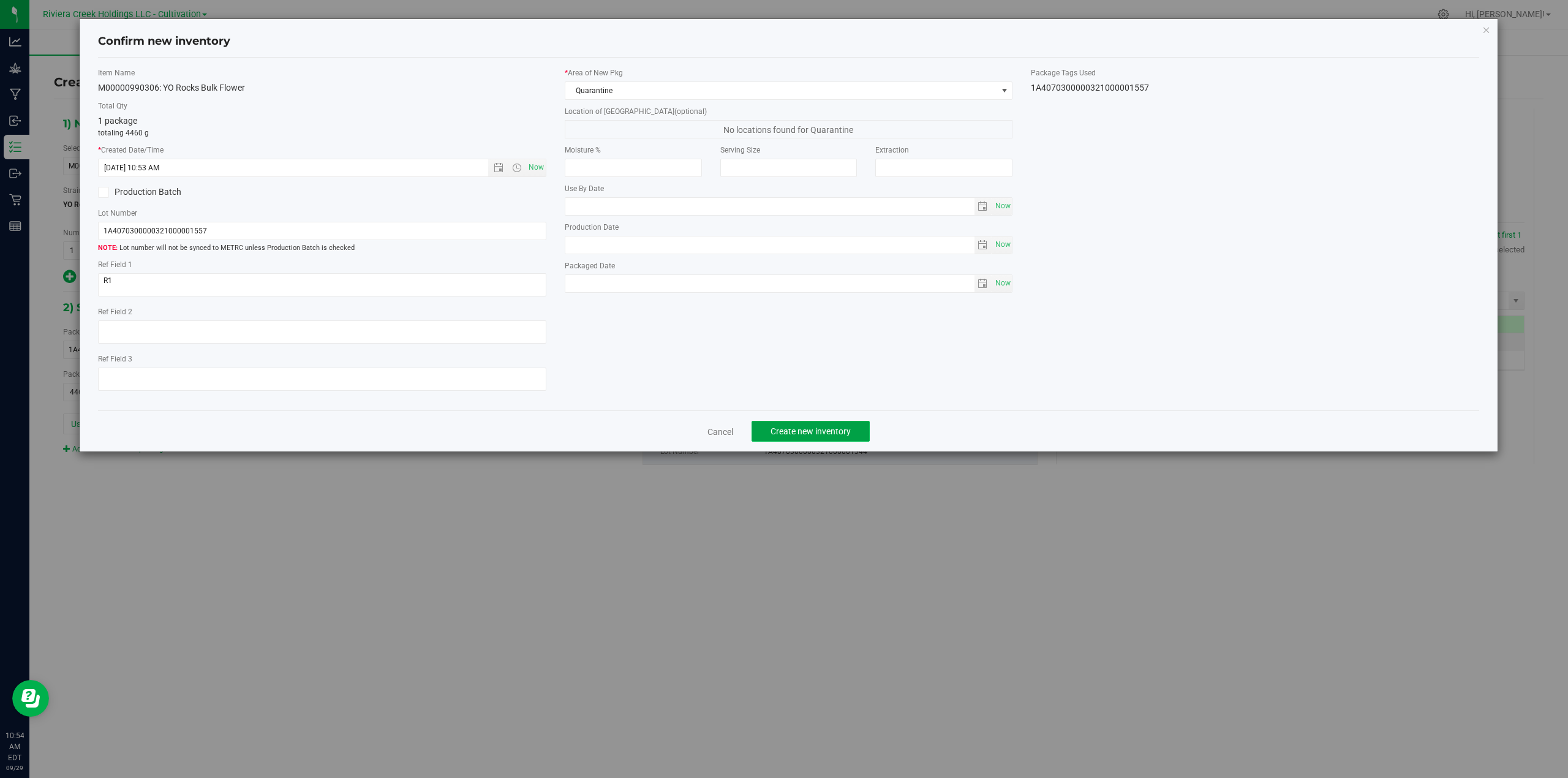
click at [782, 436] on span "Create new inventory" at bounding box center [811, 431] width 80 height 10
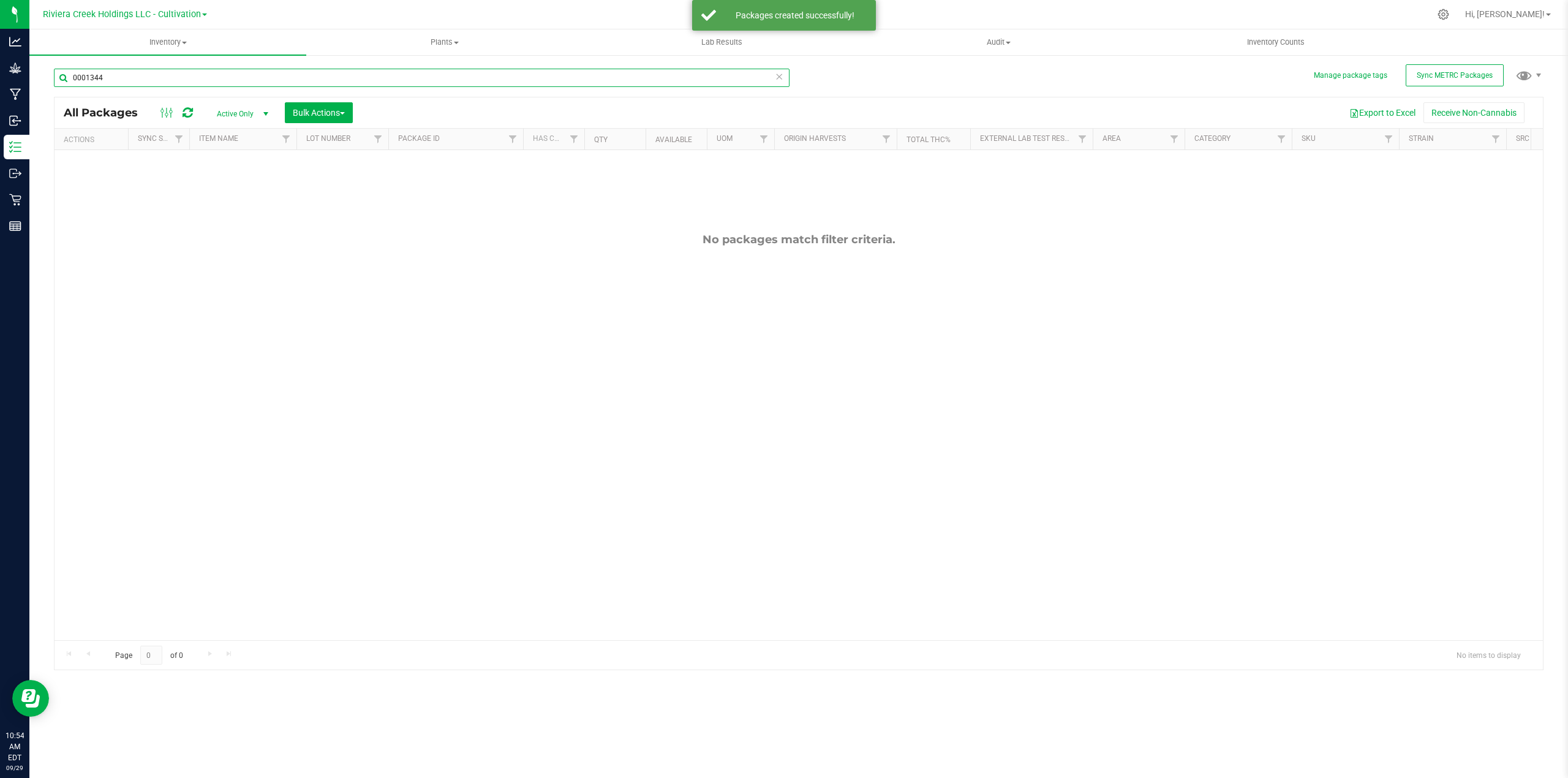
click at [119, 75] on input "0001344" at bounding box center [422, 77] width 735 height 18
type input "0"
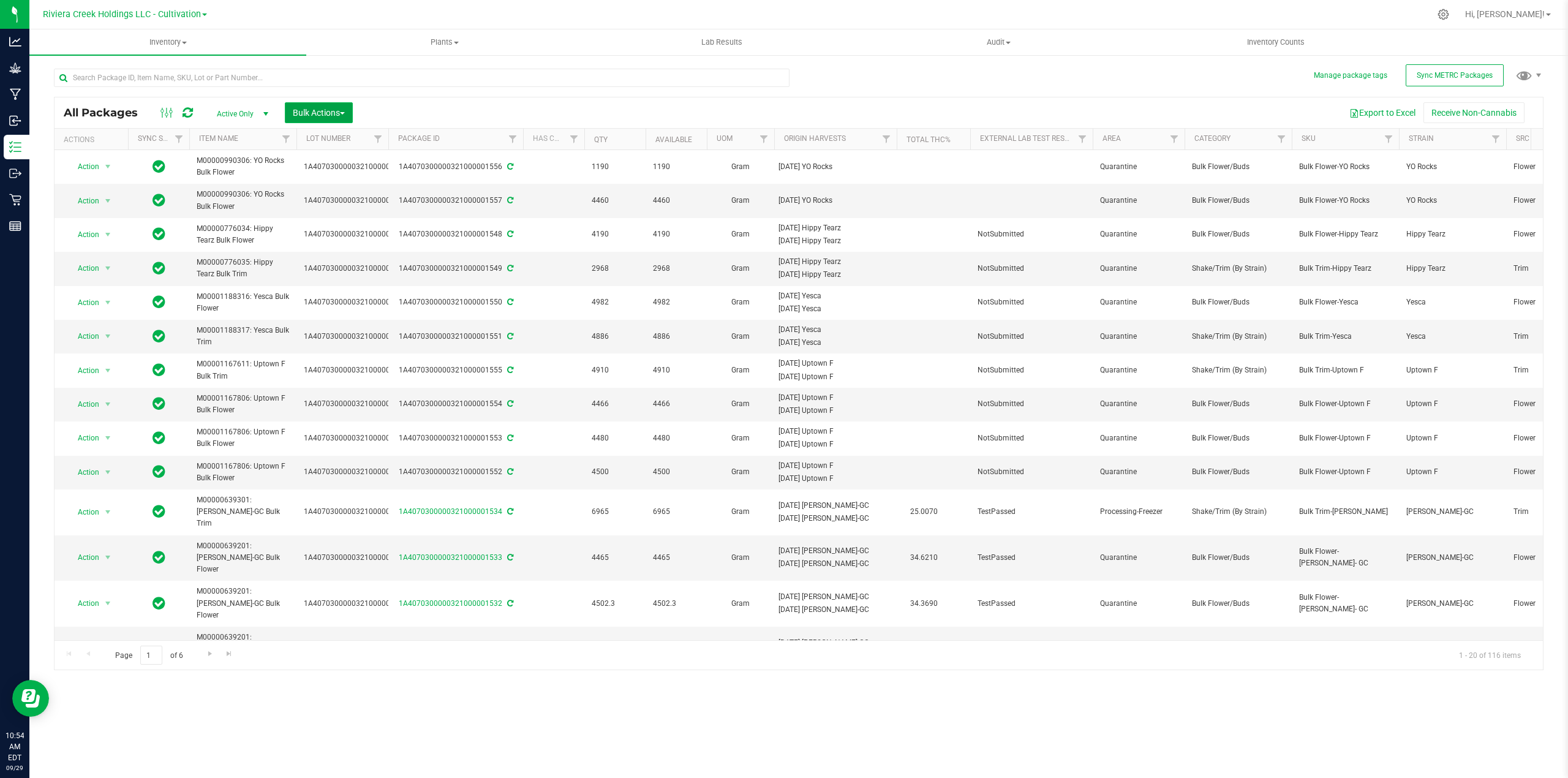
click at [338, 109] on span "Bulk Actions" at bounding box center [318, 113] width 52 height 10
click at [343, 256] on span "Print package labels" at bounding box center [328, 253] width 73 height 10
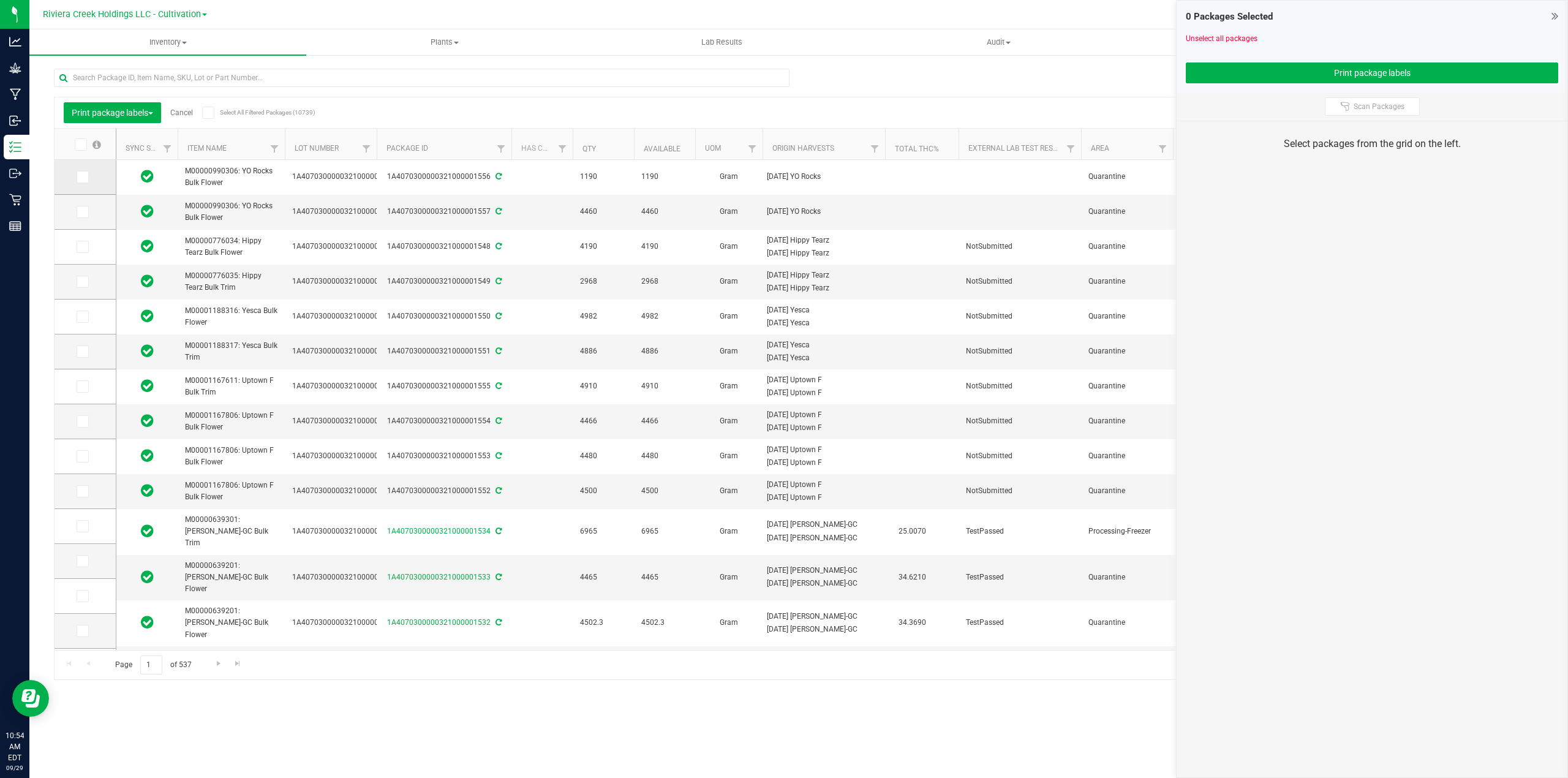
click at [82, 177] on icon at bounding box center [81, 177] width 8 height 0
click at [0, 0] on input "checkbox" at bounding box center [0, 0] width 0 height 0
click at [85, 212] on icon at bounding box center [81, 212] width 8 height 0
click at [0, 0] on input "checkbox" at bounding box center [0, 0] width 0 height 0
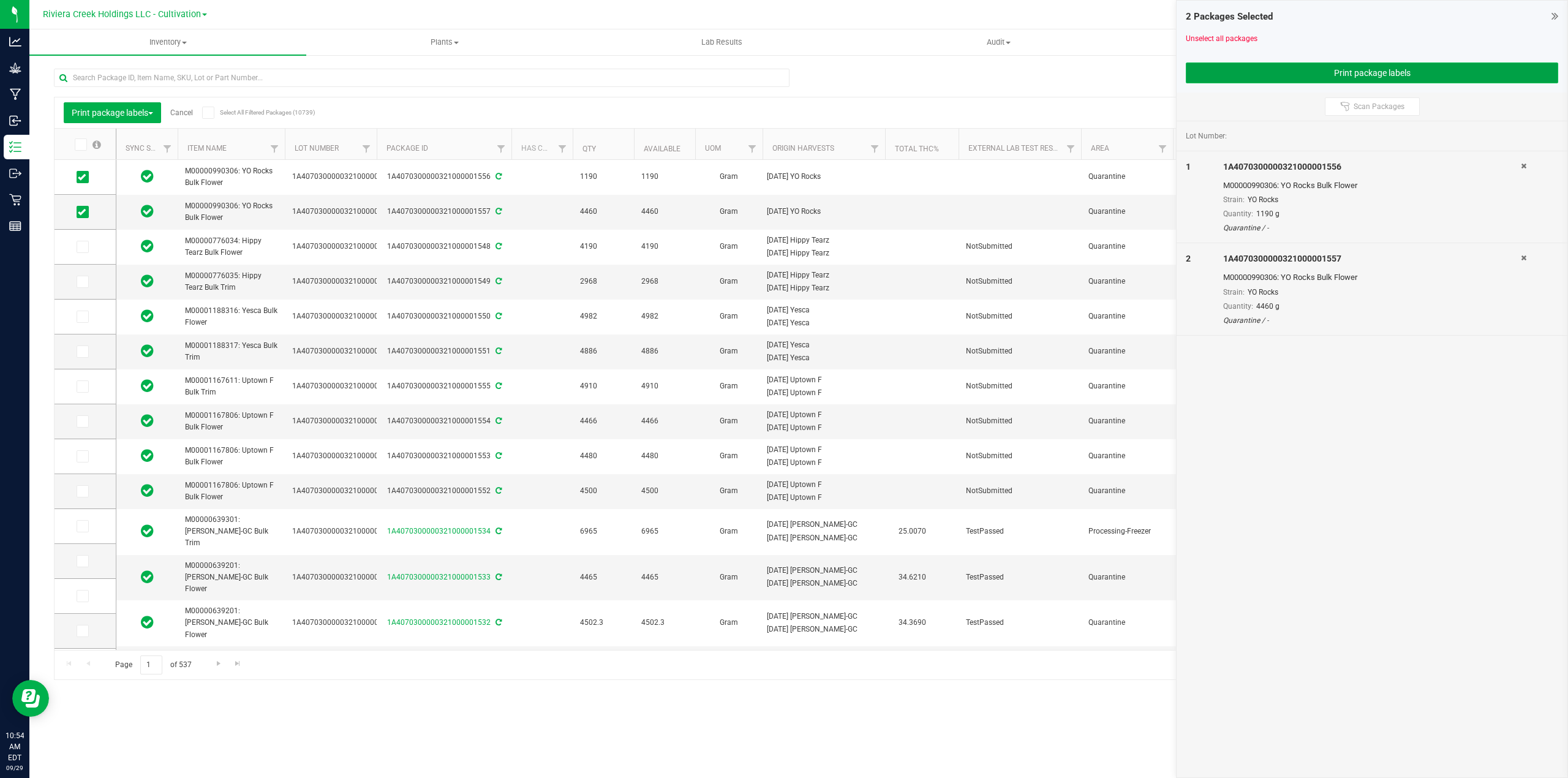
click at [1272, 71] on button "Print package labels" at bounding box center [1372, 73] width 372 height 21
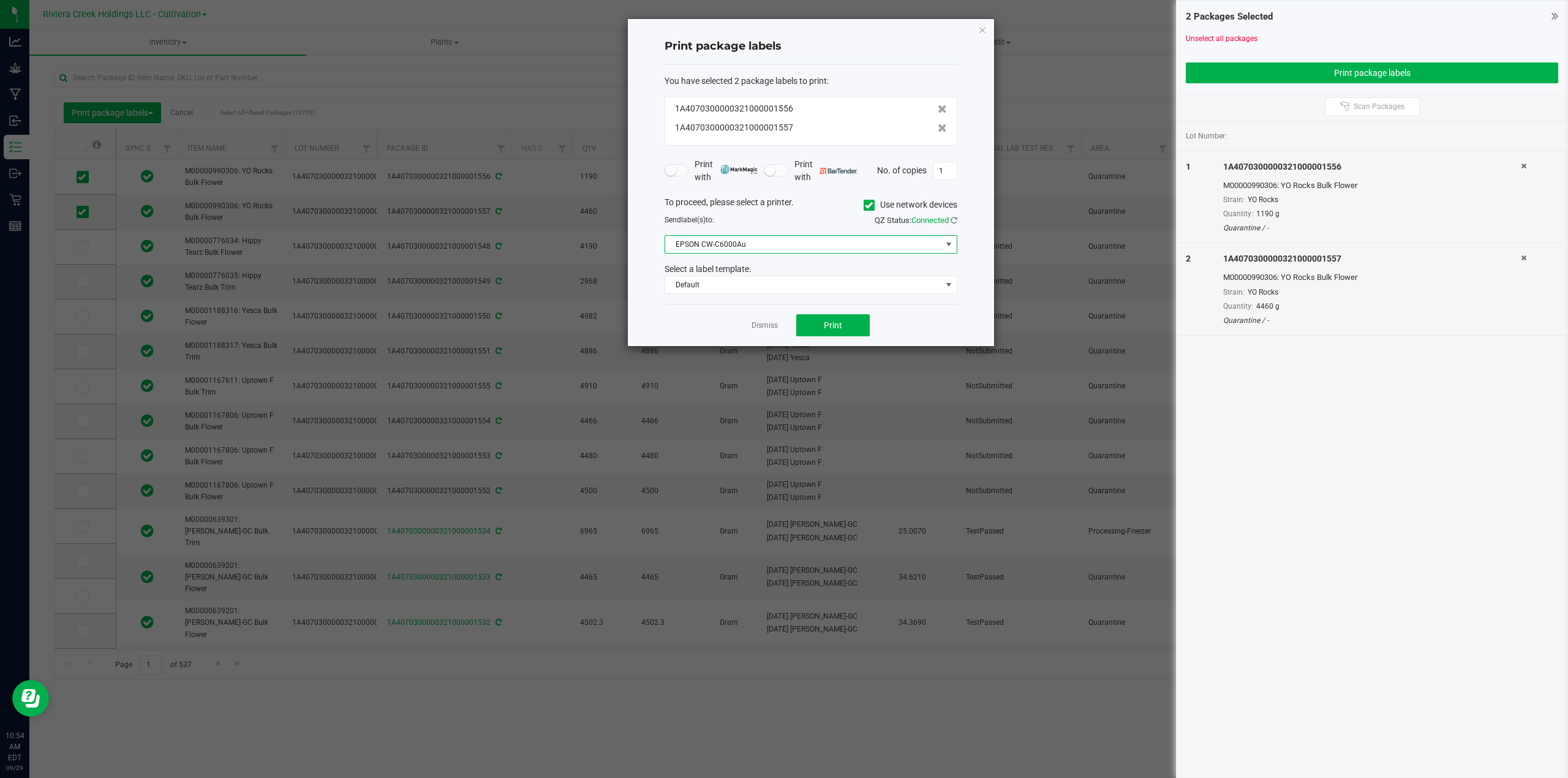
click at [950, 242] on span at bounding box center [949, 244] width 10 height 10
click at [864, 205] on icon at bounding box center [868, 205] width 8 height 0
click at [0, 0] on input "Use network devices" at bounding box center [0, 0] width 0 height 0
click at [944, 241] on span at bounding box center [949, 244] width 10 height 10
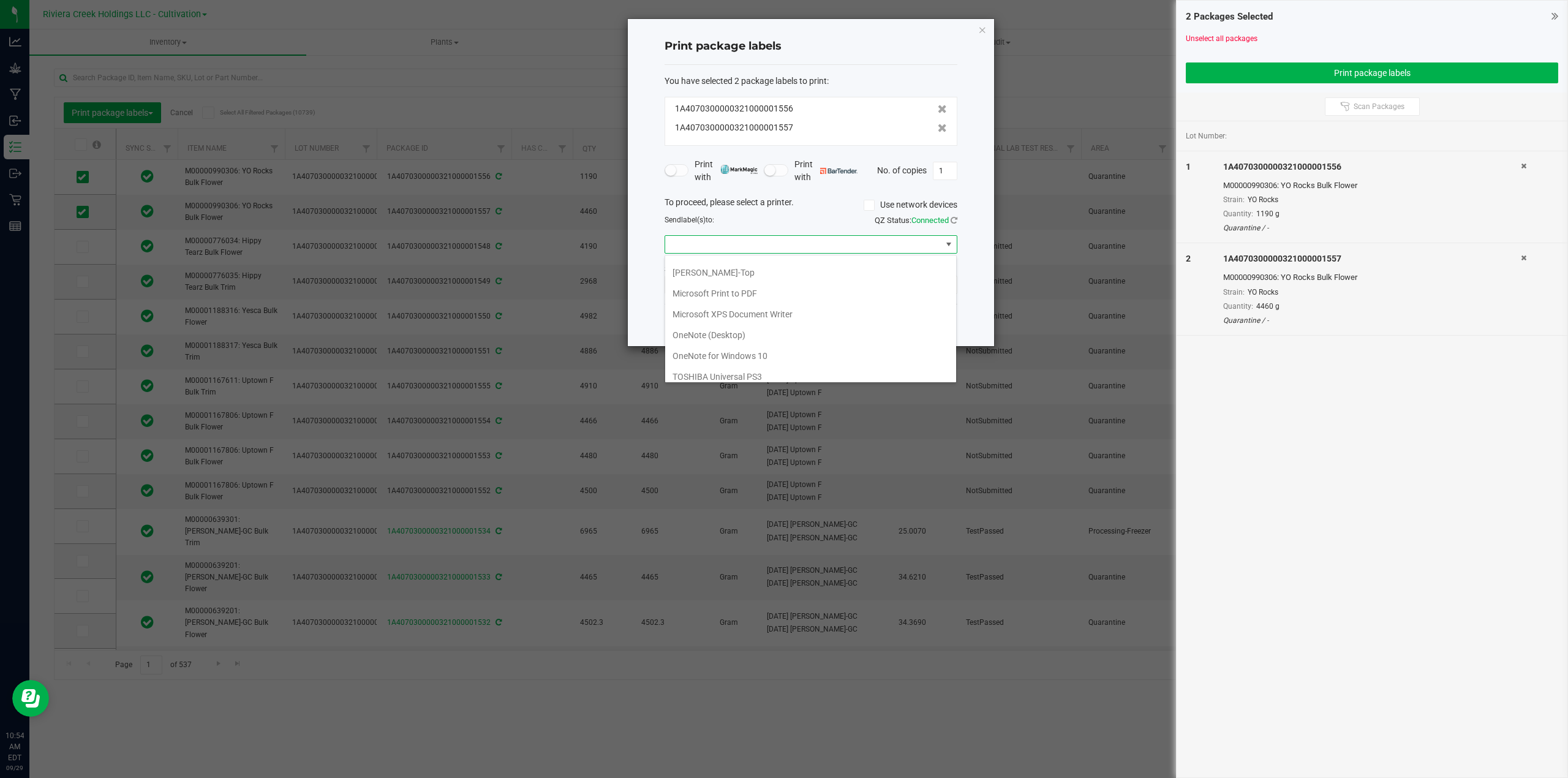
scroll to position [238, 0]
click at [720, 368] on 1\) "ZDesigner GK420d (Copy 1)" at bounding box center [811, 370] width 291 height 21
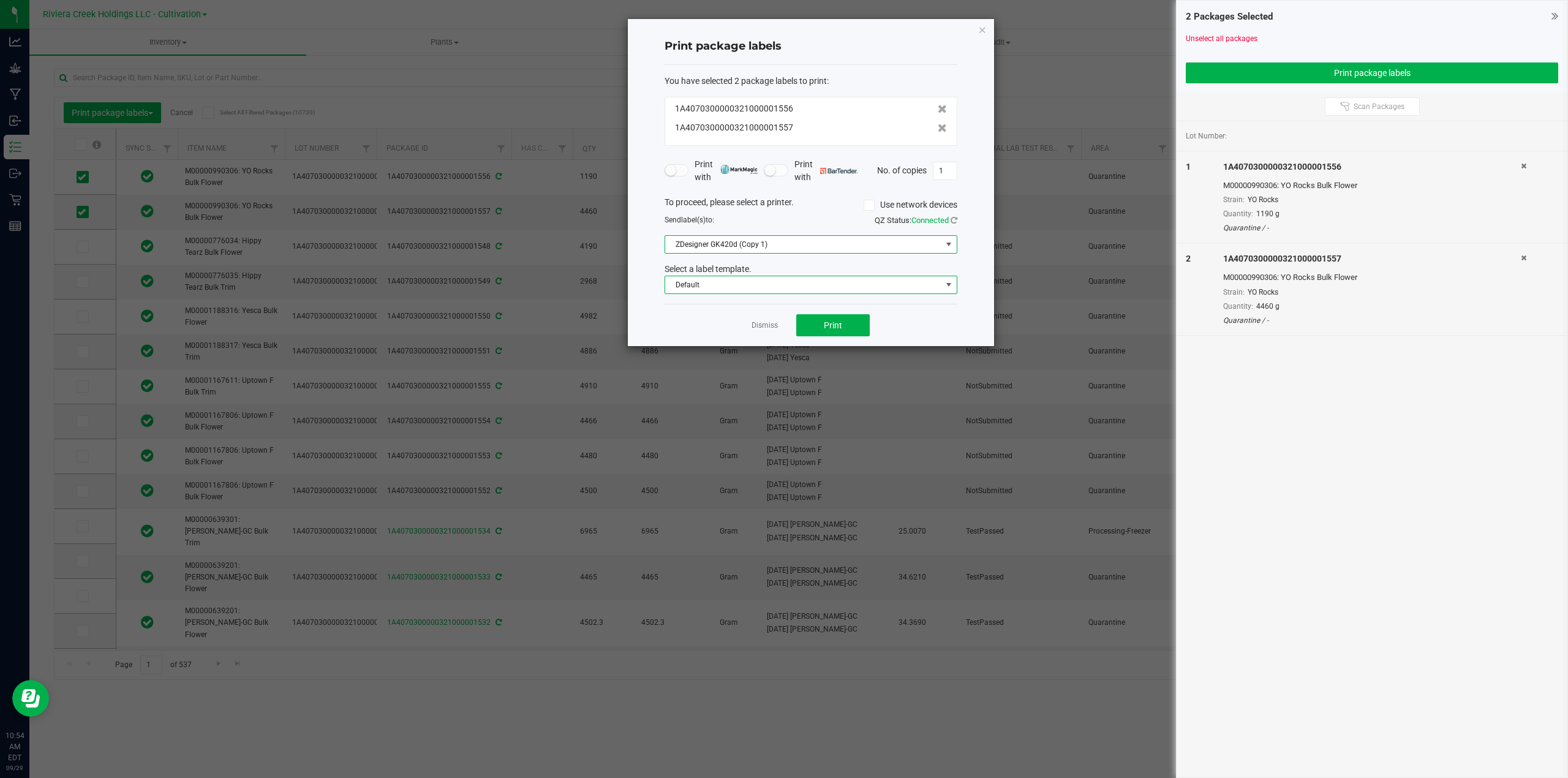
click at [946, 288] on span at bounding box center [949, 285] width 10 height 10
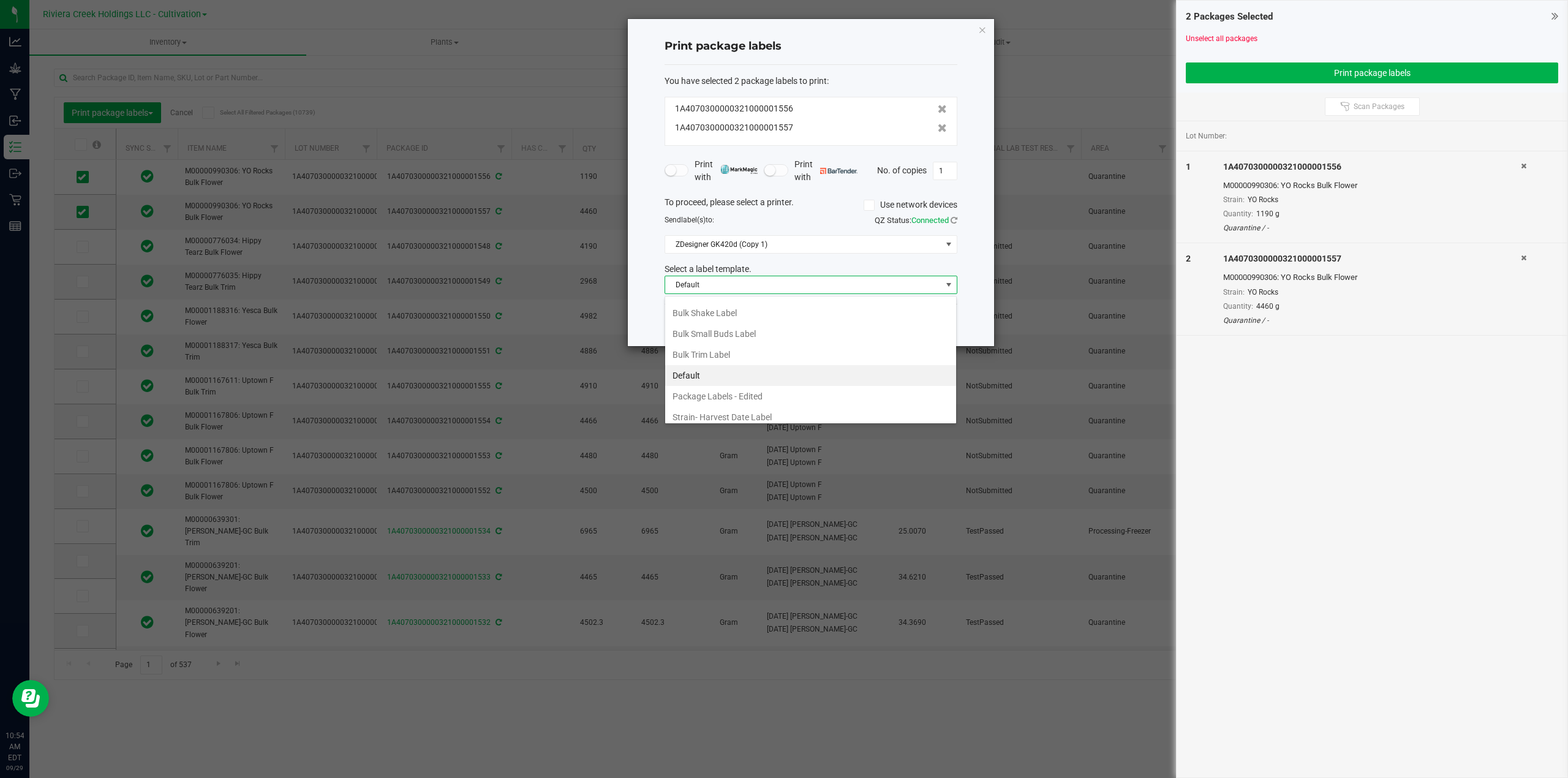
scroll to position [47, 0]
click at [745, 409] on li "Strain- Harvest Date Label" at bounding box center [811, 410] width 291 height 21
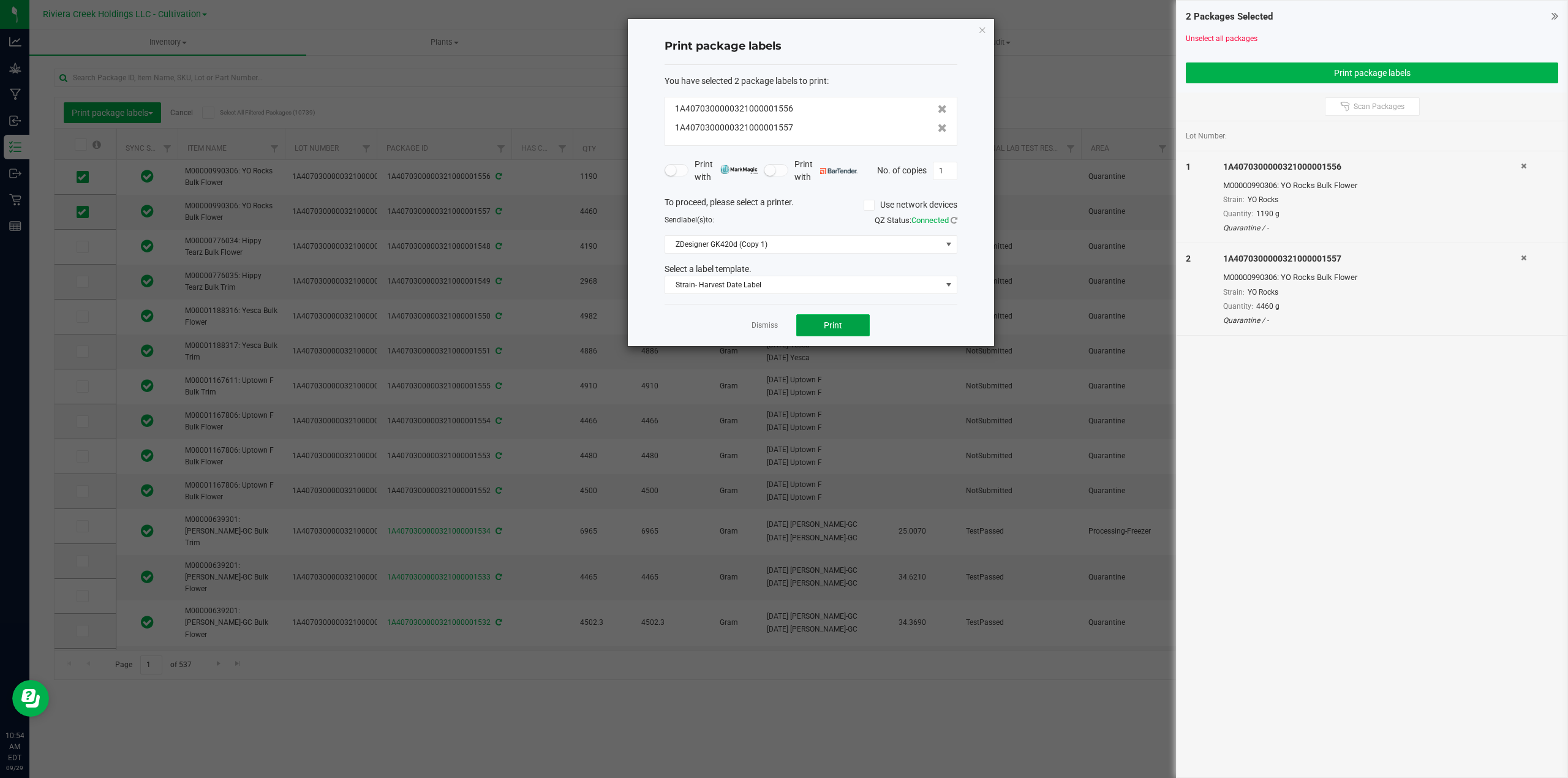
click at [843, 331] on button "Print" at bounding box center [833, 325] width 73 height 22
click at [945, 283] on span at bounding box center [949, 285] width 10 height 10
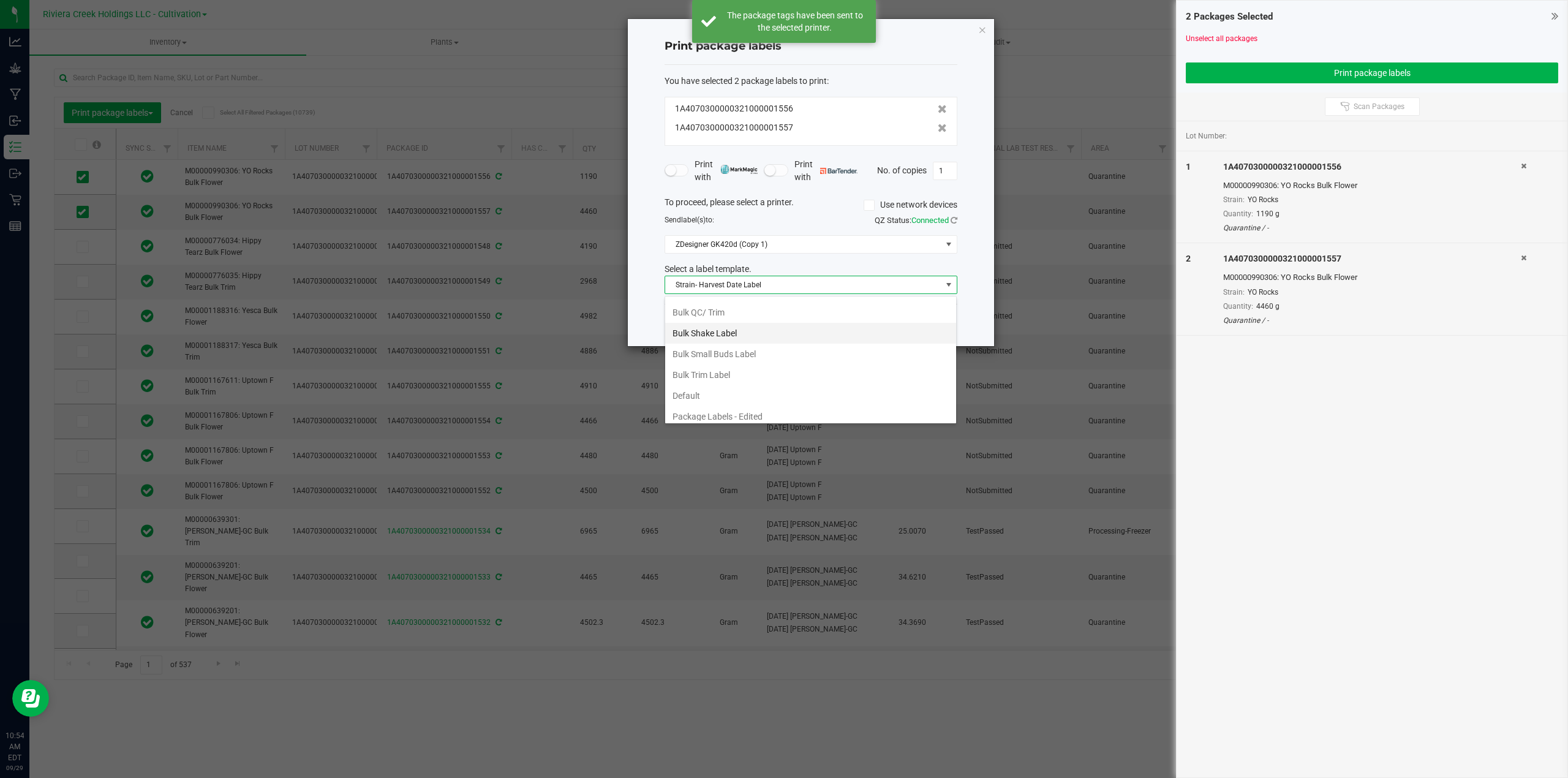
scroll to position [0, 0]
drag, startPoint x: 726, startPoint y: 309, endPoint x: 816, endPoint y: 289, distance: 92.2
click at [727, 308] on li "Bulk Flower Label" at bounding box center [811, 308] width 291 height 21
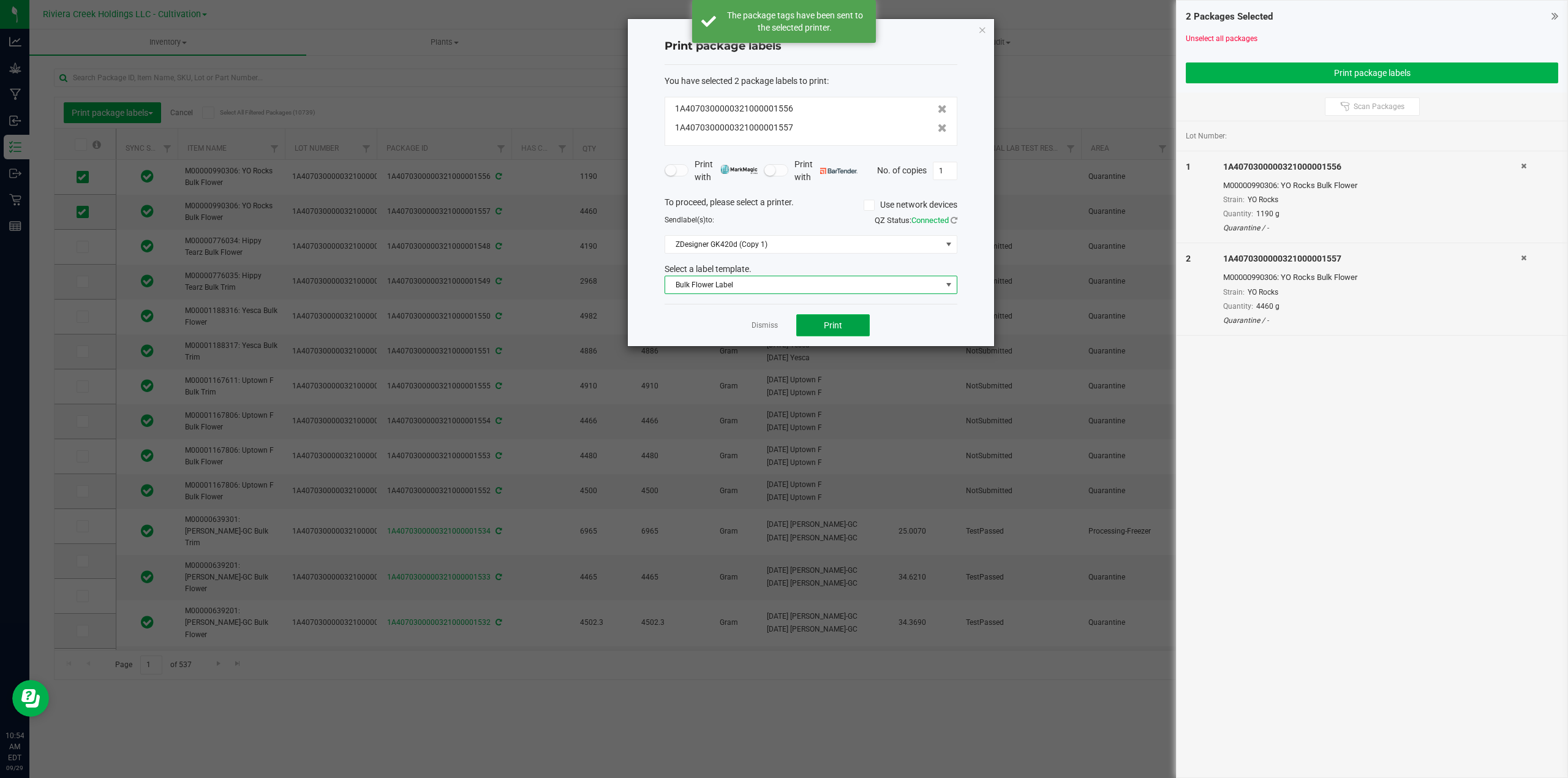
click at [831, 326] on span "Print" at bounding box center [833, 325] width 18 height 10
click at [766, 326] on link "Dismiss" at bounding box center [765, 325] width 26 height 11
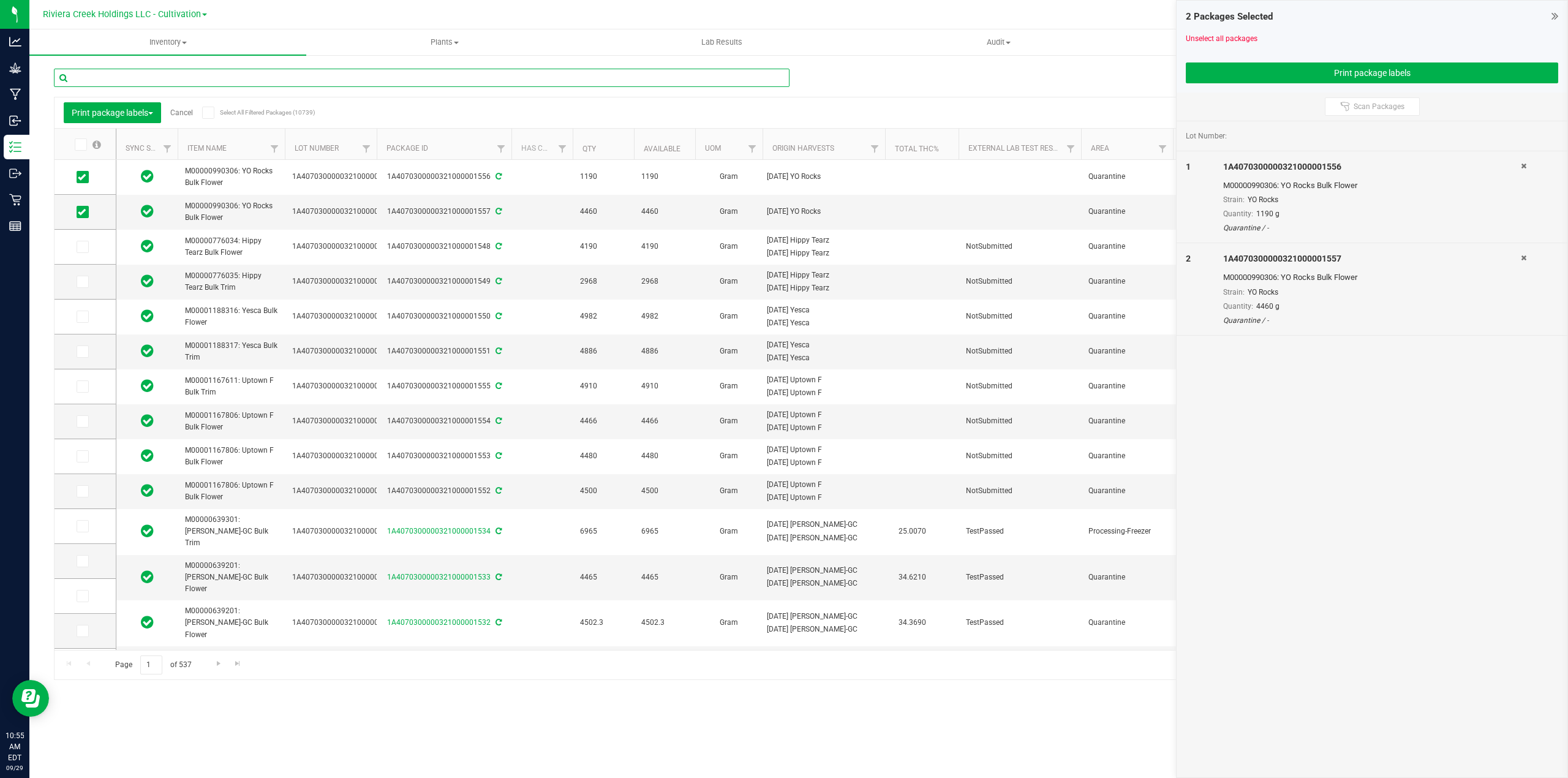
click at [96, 72] on input "text" at bounding box center [422, 77] width 735 height 18
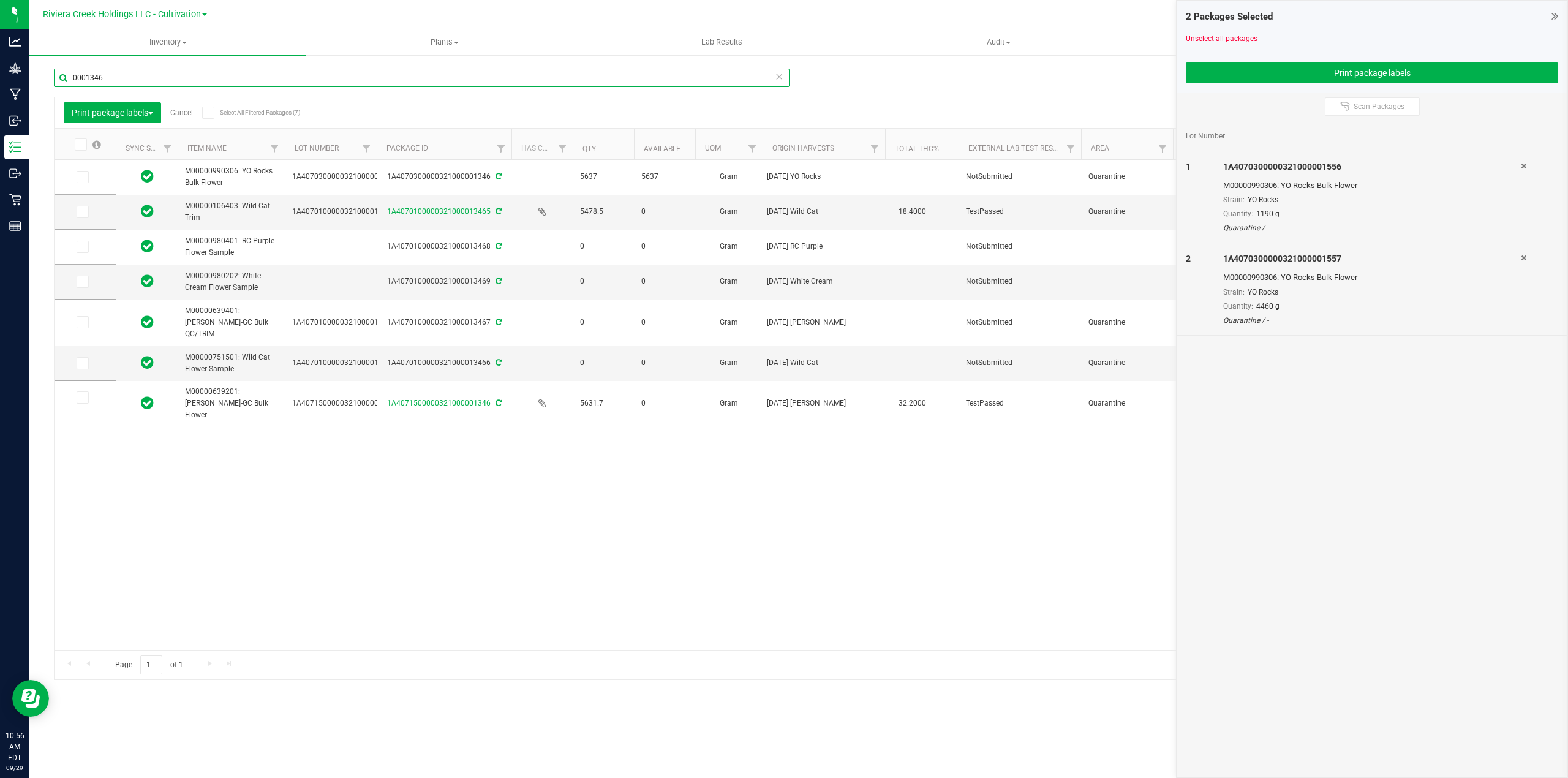
type input "0001346"
click at [187, 114] on link "Cancel" at bounding box center [182, 113] width 23 height 9
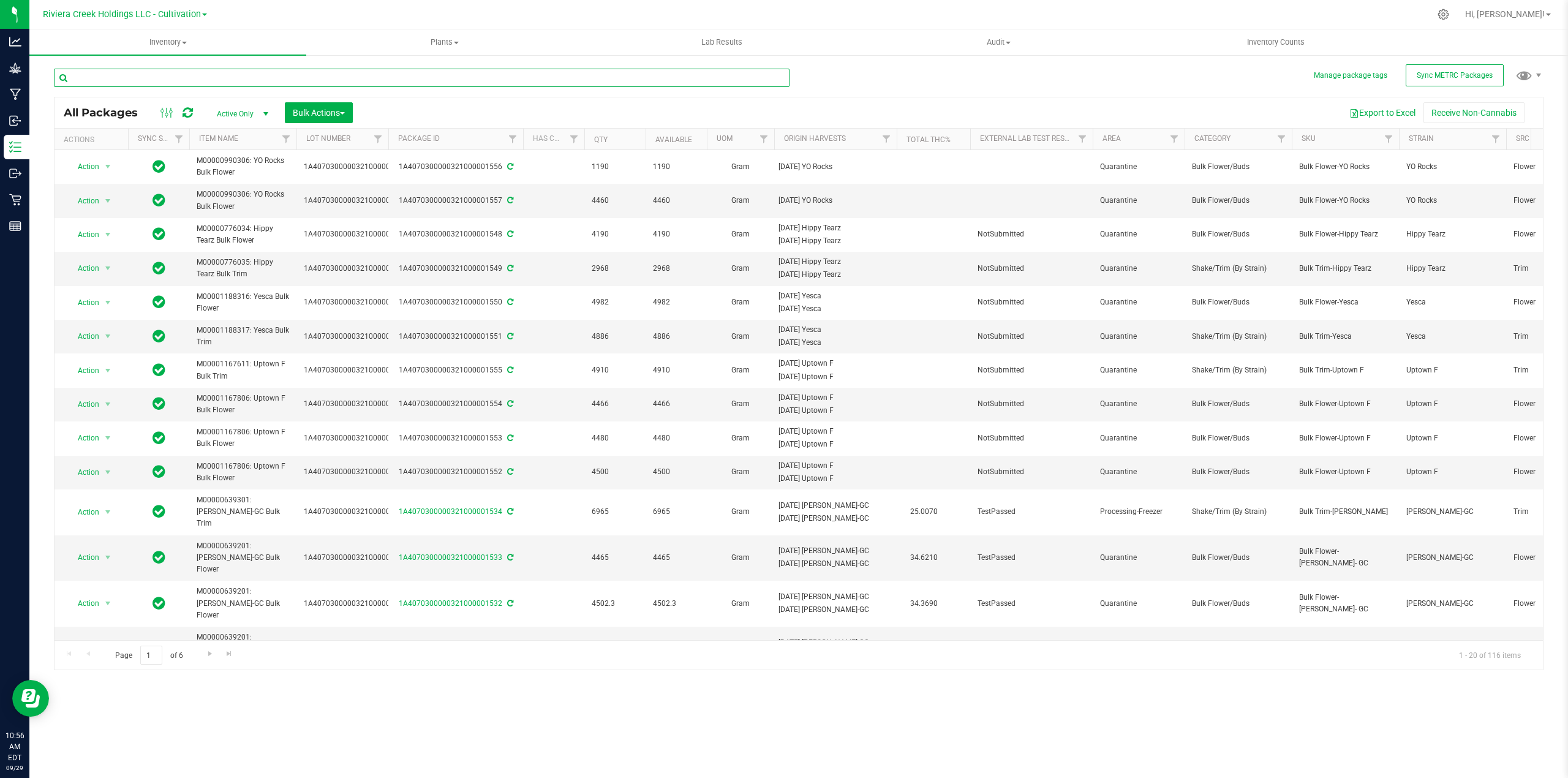
click at [167, 75] on input "text" at bounding box center [422, 77] width 735 height 18
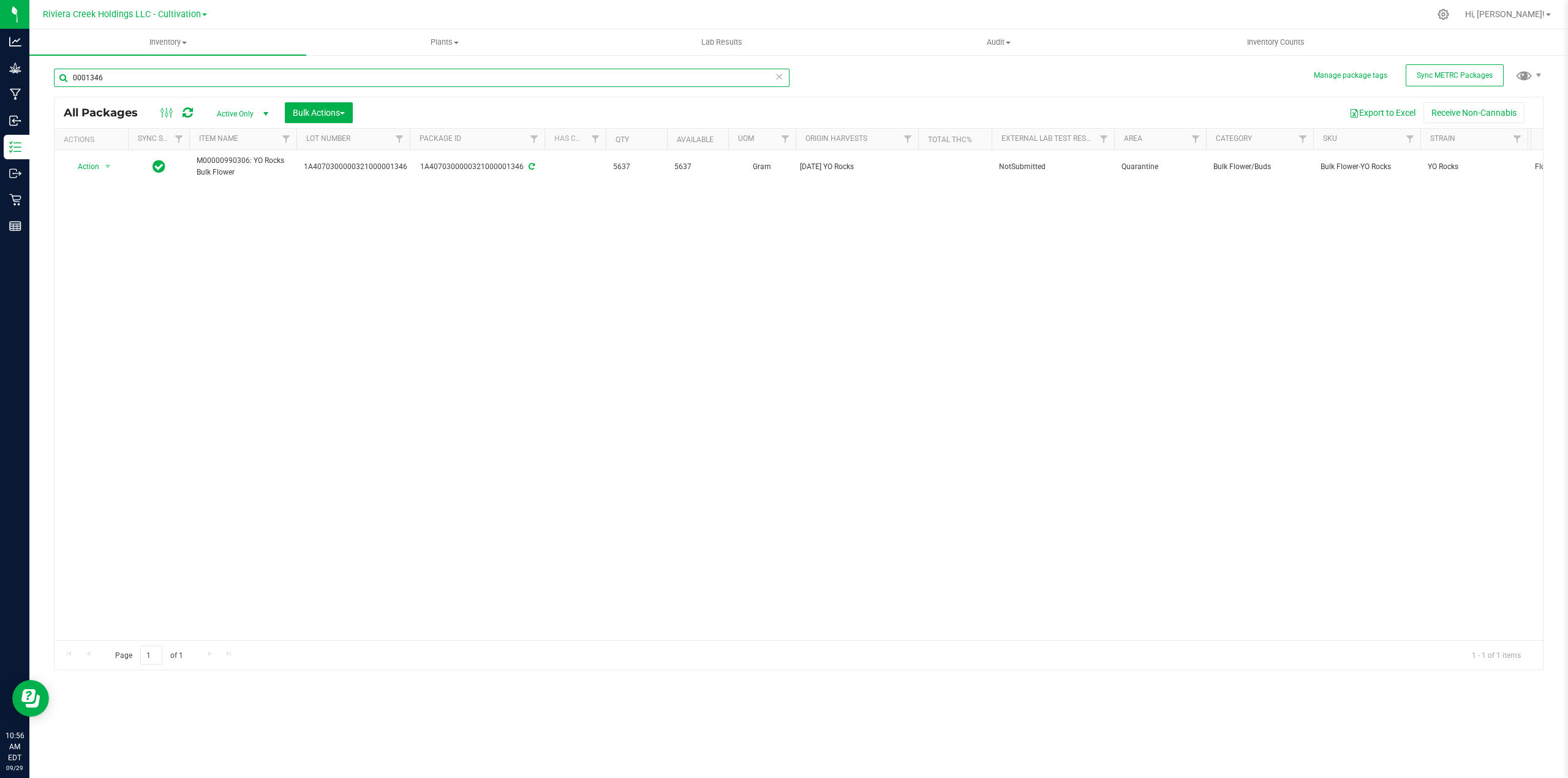
drag, startPoint x: 388, startPoint y: 140, endPoint x: 412, endPoint y: 140, distance: 24.0
click at [412, 140] on div "Actions Sync Status Item Name Lot Number Package ID Has COA Qty Available UOM O…" at bounding box center [792, 138] width 1477 height 21
type input "0001346"
